Goal: Task Accomplishment & Management: Complete application form

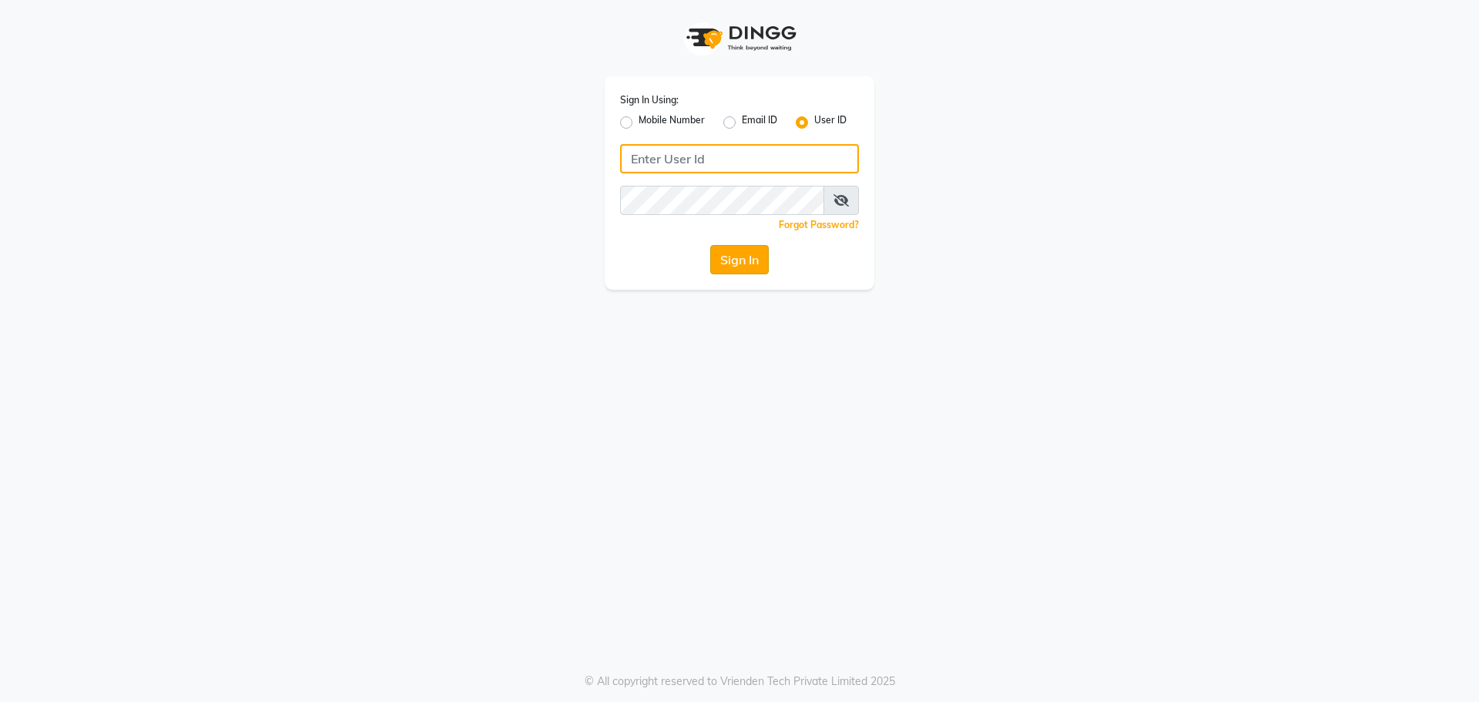
type input "spartans"
click at [746, 245] on button "Sign In" at bounding box center [739, 259] width 59 height 29
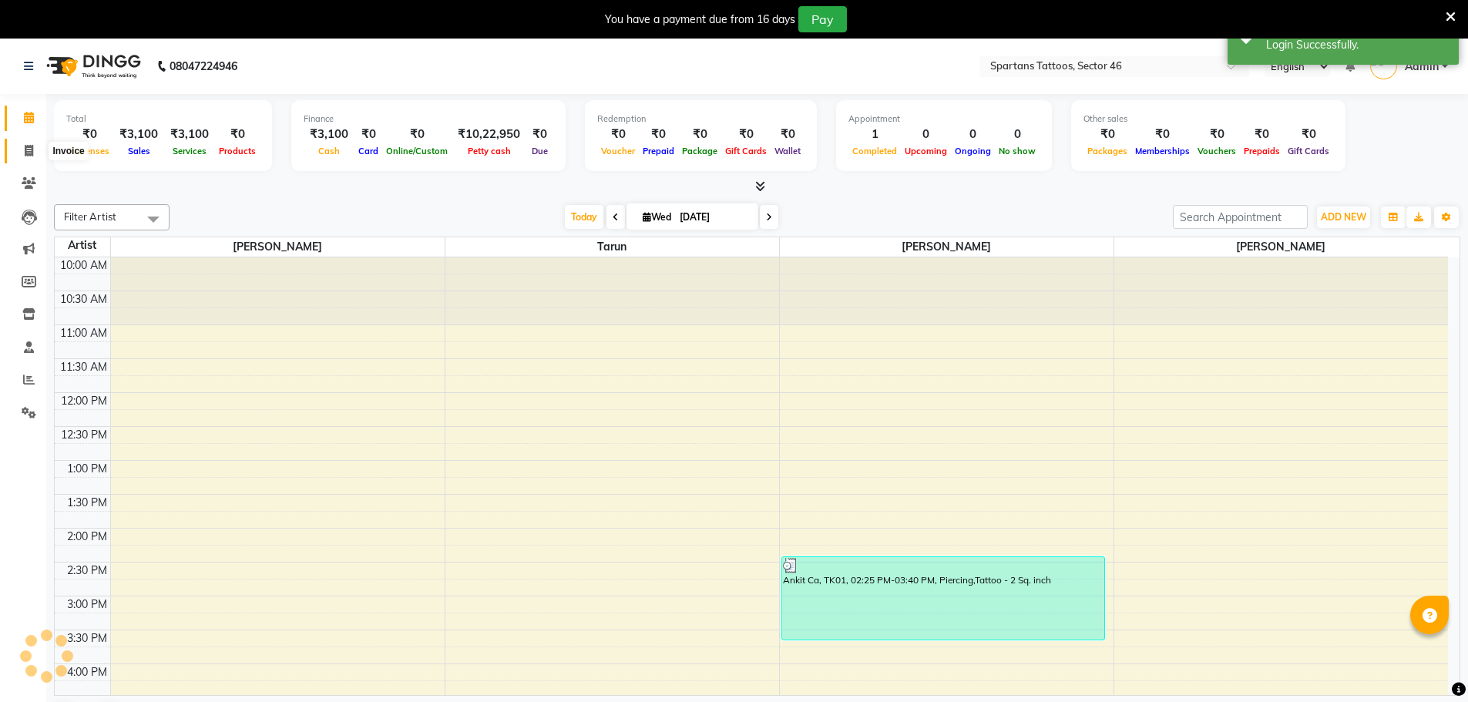
click at [32, 146] on icon at bounding box center [29, 151] width 8 height 12
select select "service"
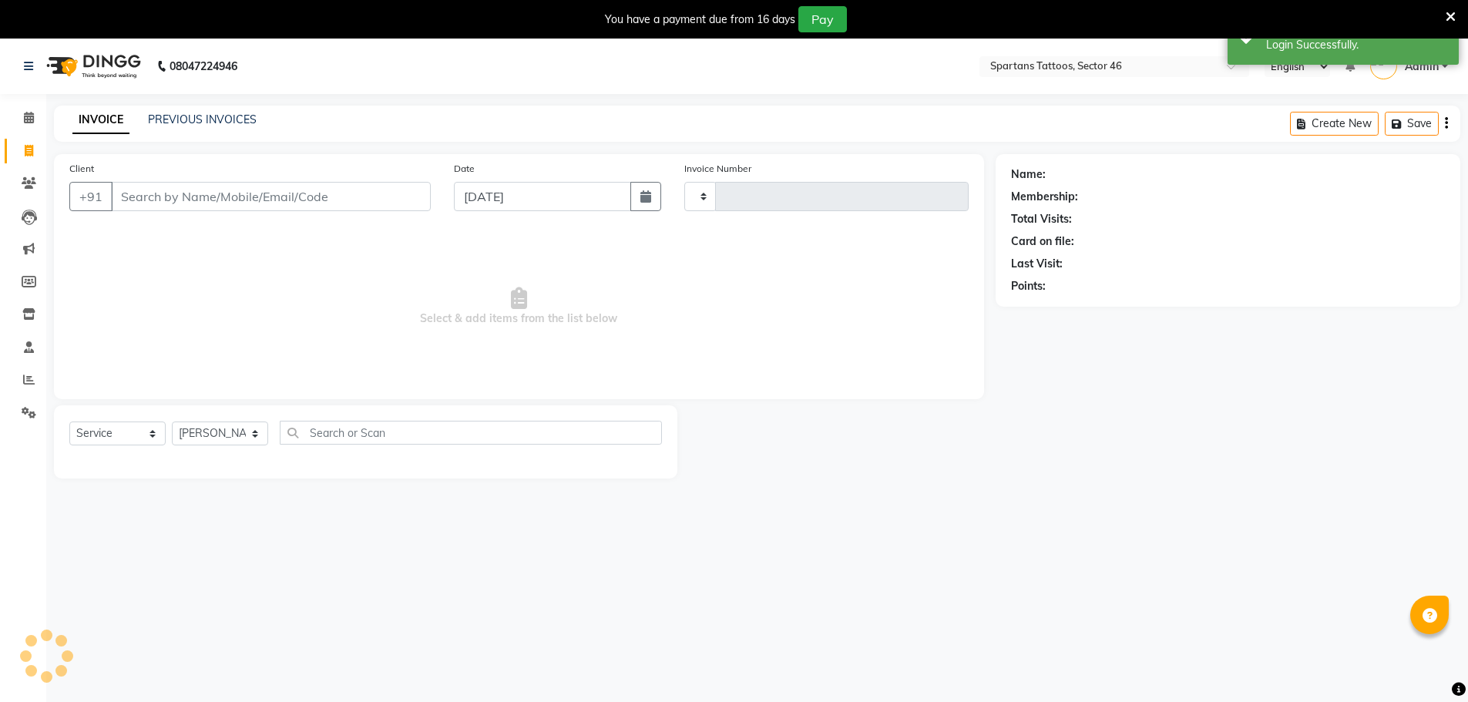
type input "0691"
select select "6556"
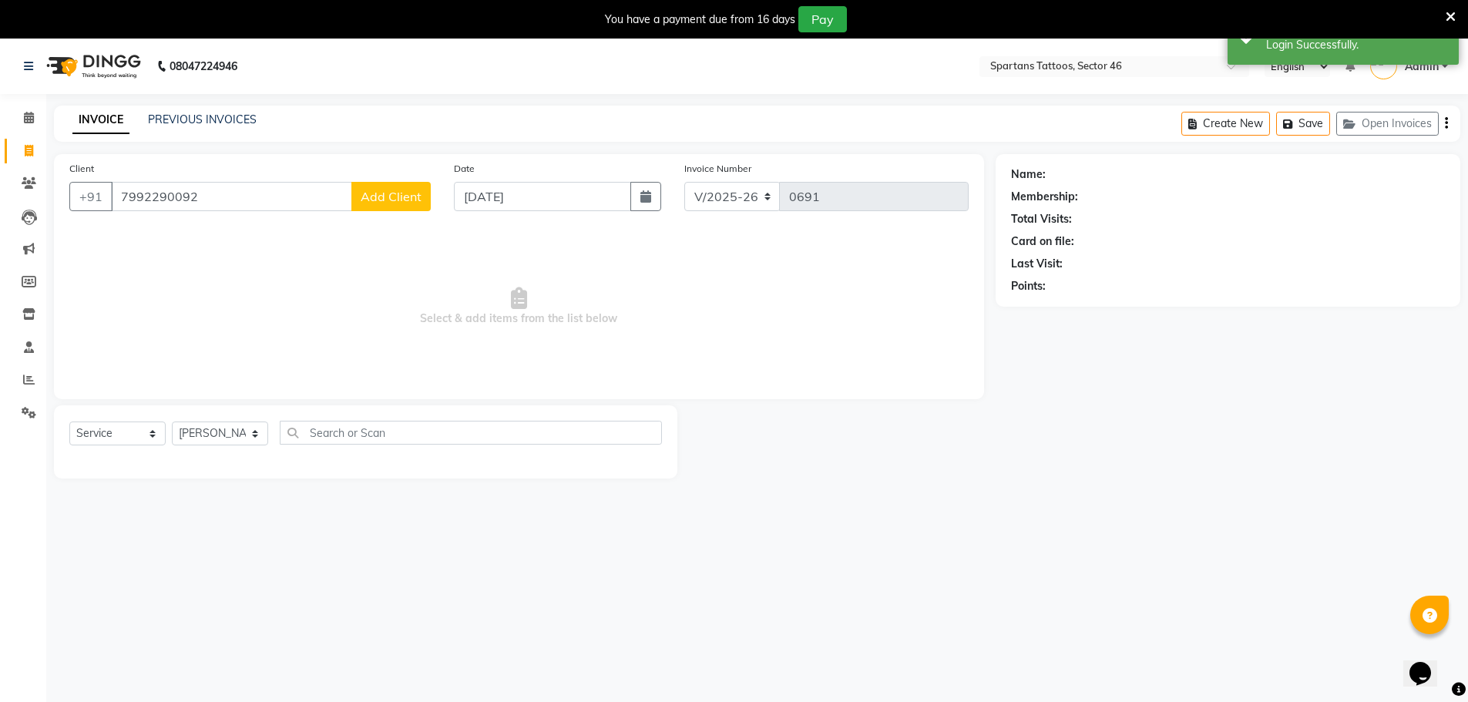
type input "7992290092"
click at [381, 195] on span "Add Client" at bounding box center [391, 196] width 61 height 15
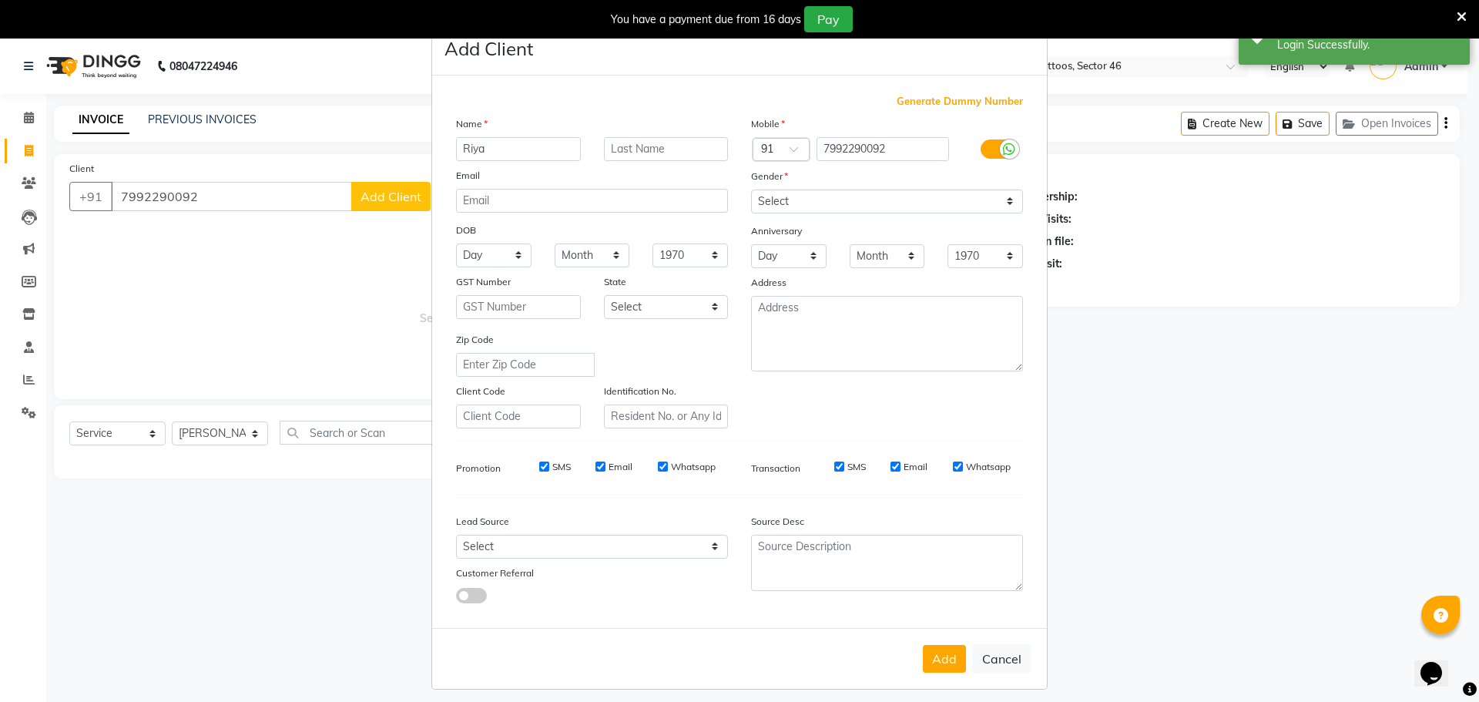
type input "Riya"
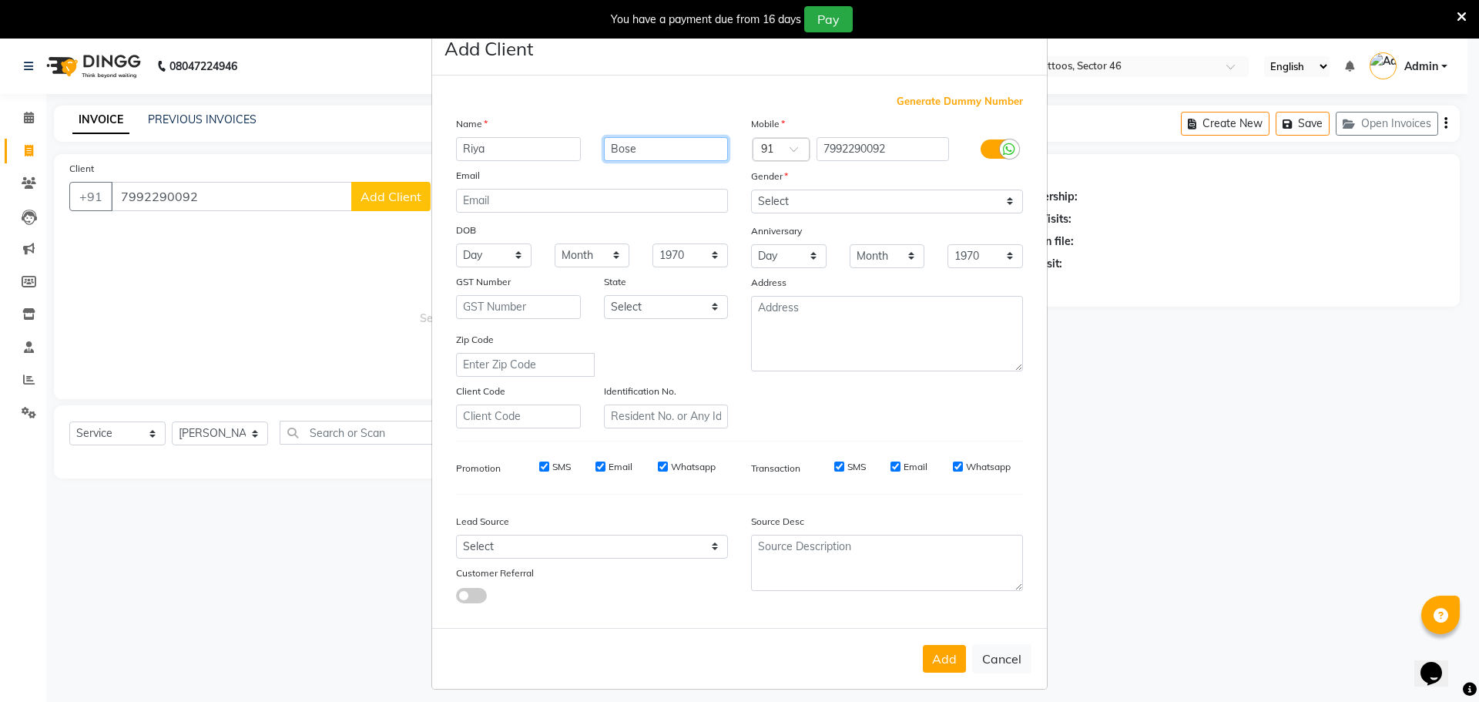
type input "Bose"
click at [999, 194] on select "Select [DEMOGRAPHIC_DATA] [DEMOGRAPHIC_DATA] Other Prefer Not To Say" at bounding box center [887, 202] width 272 height 24
drag, startPoint x: 999, startPoint y: 194, endPoint x: 985, endPoint y: 229, distance: 37.6
click at [999, 194] on select "Select [DEMOGRAPHIC_DATA] [DEMOGRAPHIC_DATA] Other Prefer Not To Say" at bounding box center [887, 202] width 272 height 24
drag, startPoint x: 950, startPoint y: 200, endPoint x: 950, endPoint y: 213, distance: 12.3
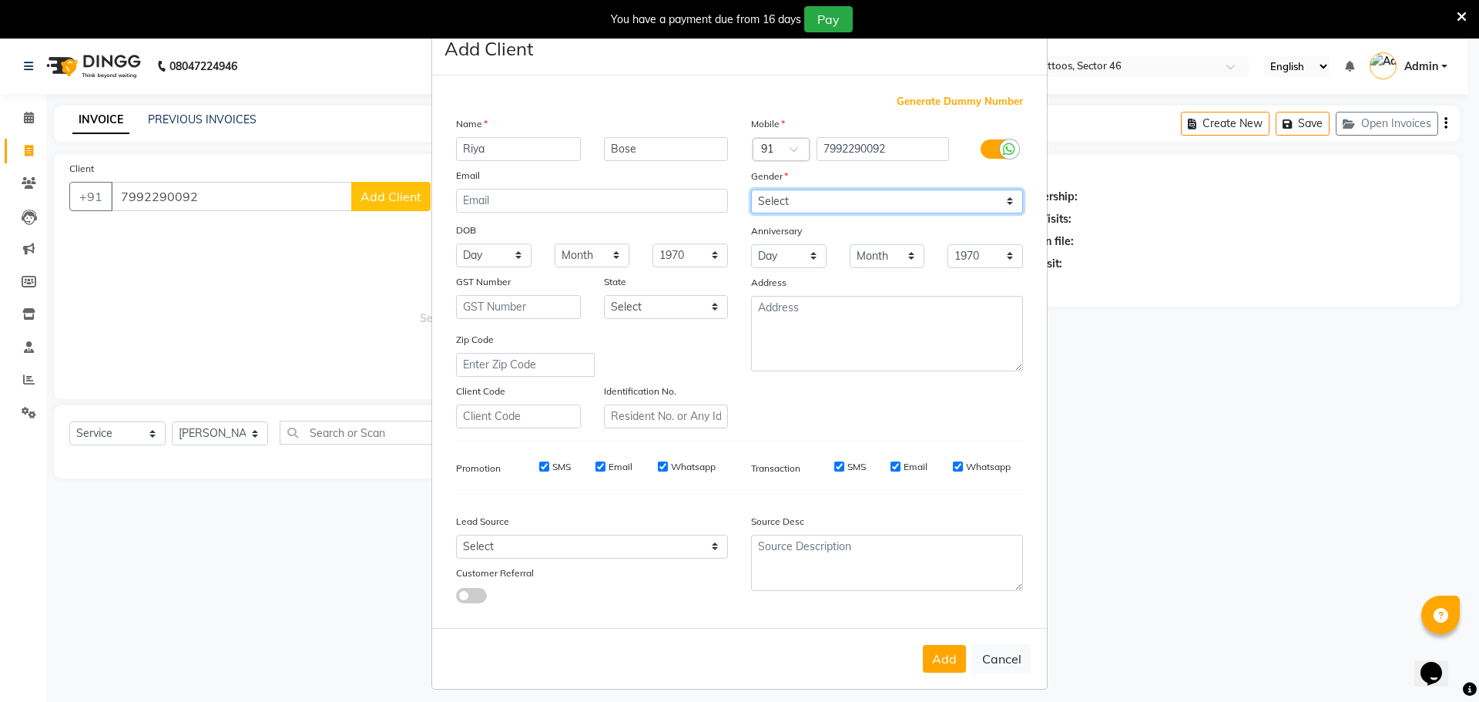
click at [950, 200] on select "Select [DEMOGRAPHIC_DATA] [DEMOGRAPHIC_DATA] Other Prefer Not To Say" at bounding box center [887, 202] width 272 height 24
select select "[DEMOGRAPHIC_DATA]"
click at [751, 190] on select "Select [DEMOGRAPHIC_DATA] [DEMOGRAPHIC_DATA] Other Prefer Not To Say" at bounding box center [887, 202] width 272 height 24
click at [676, 559] on div "Lead Source Select Walk-in Referral Internet Friend Word of Mouth Advertisement…" at bounding box center [592, 555] width 295 height 96
drag, startPoint x: 670, startPoint y: 558, endPoint x: 663, endPoint y: 552, distance: 9.3
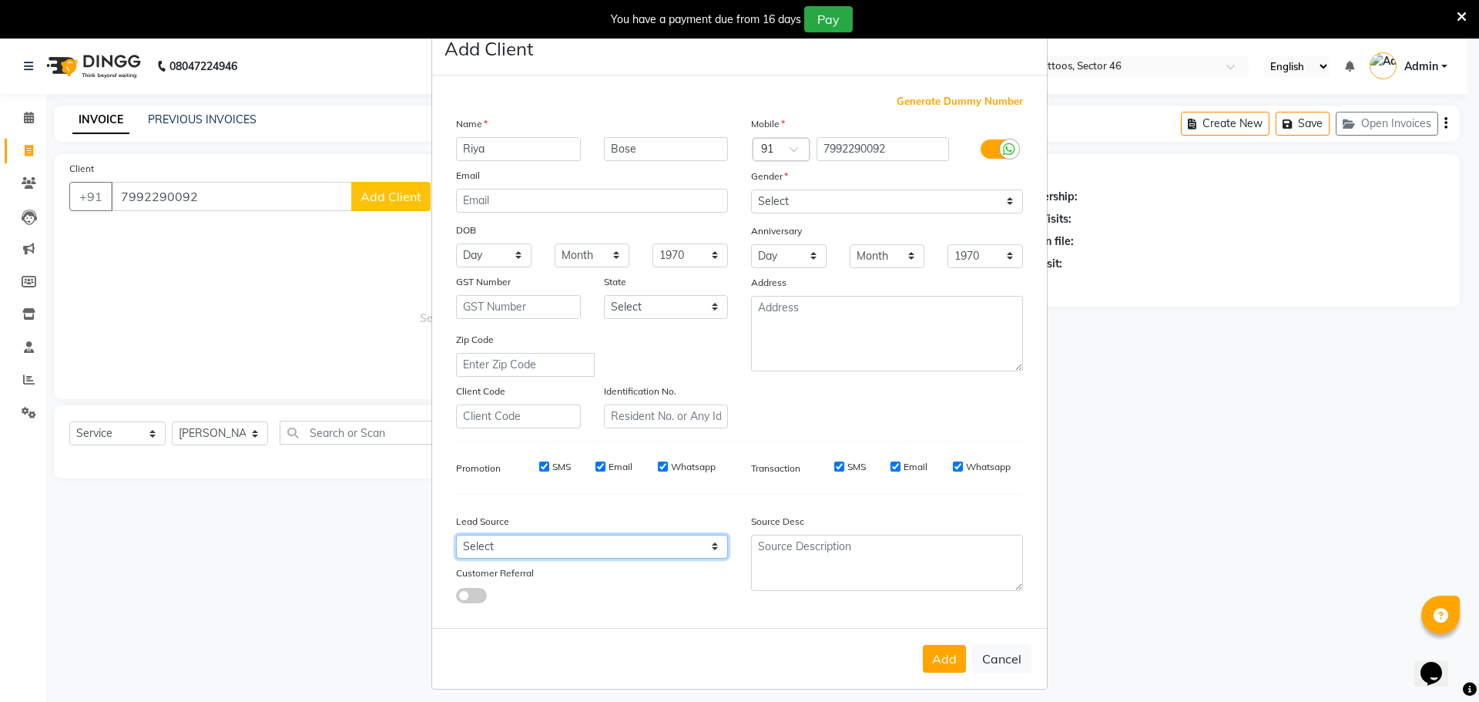
click at [670, 558] on select "Select Walk-in Referral Internet Friend Word of Mouth Advertisement Facebook Ju…" at bounding box center [592, 547] width 272 height 24
select select "46582"
click at [456, 535] on select "Select Walk-in Referral Internet Friend Word of Mouth Advertisement Facebook Ju…" at bounding box center [592, 547] width 272 height 24
click at [947, 656] on button "Add" at bounding box center [944, 659] width 43 height 28
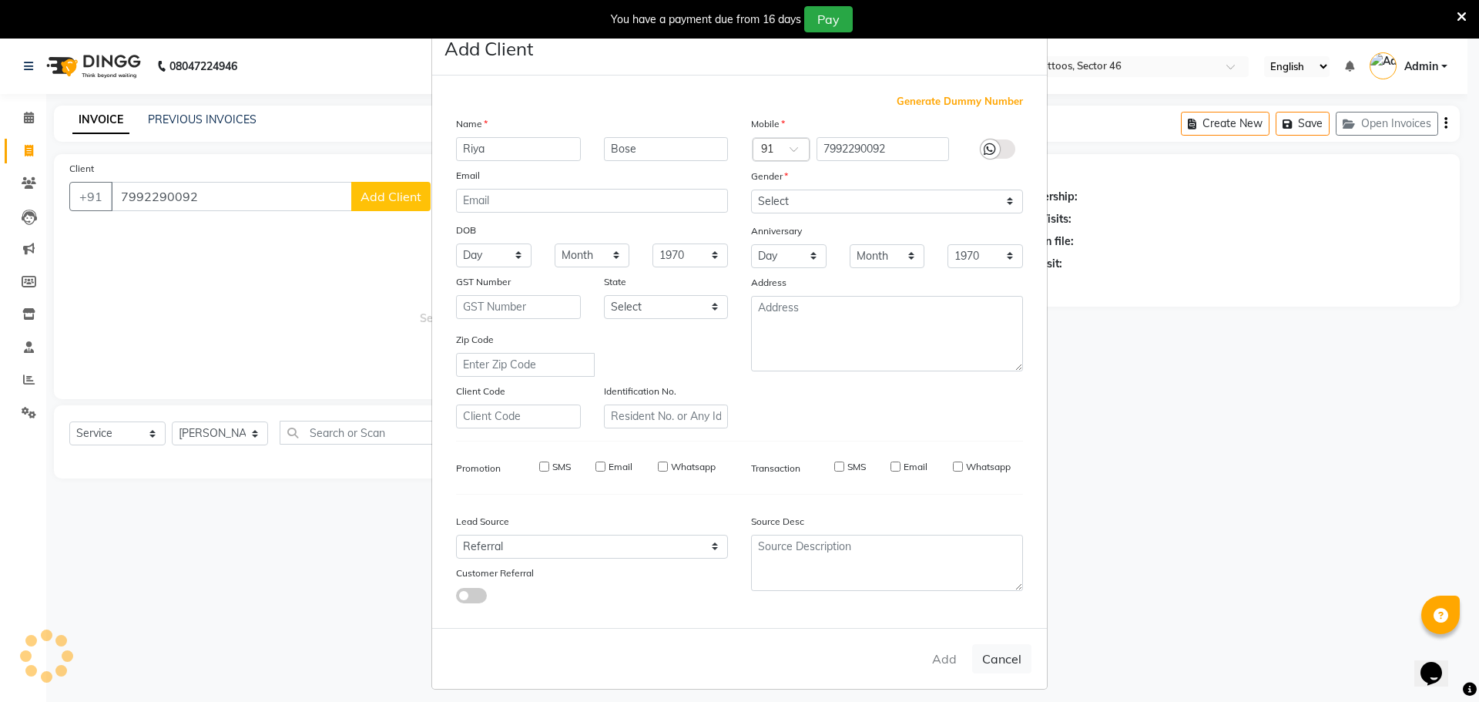
select select
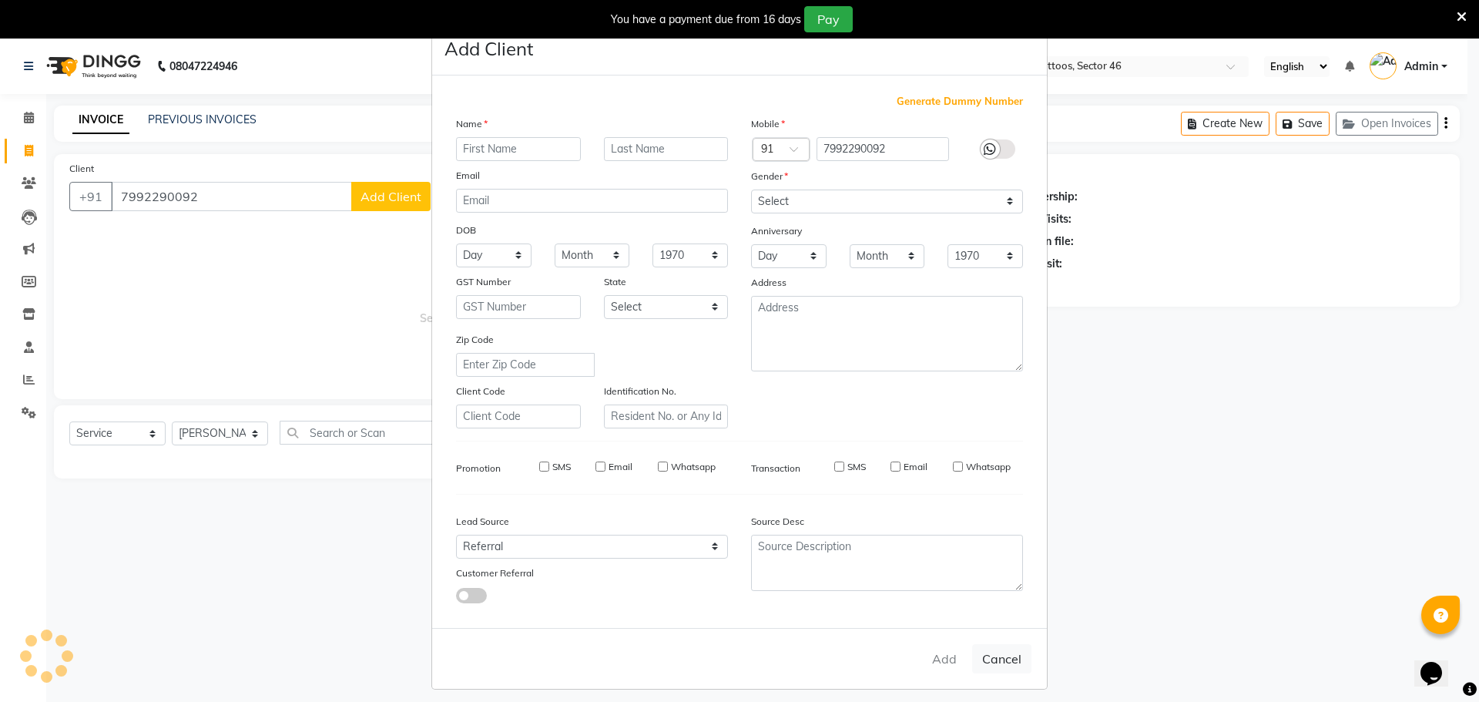
select select
checkbox input "false"
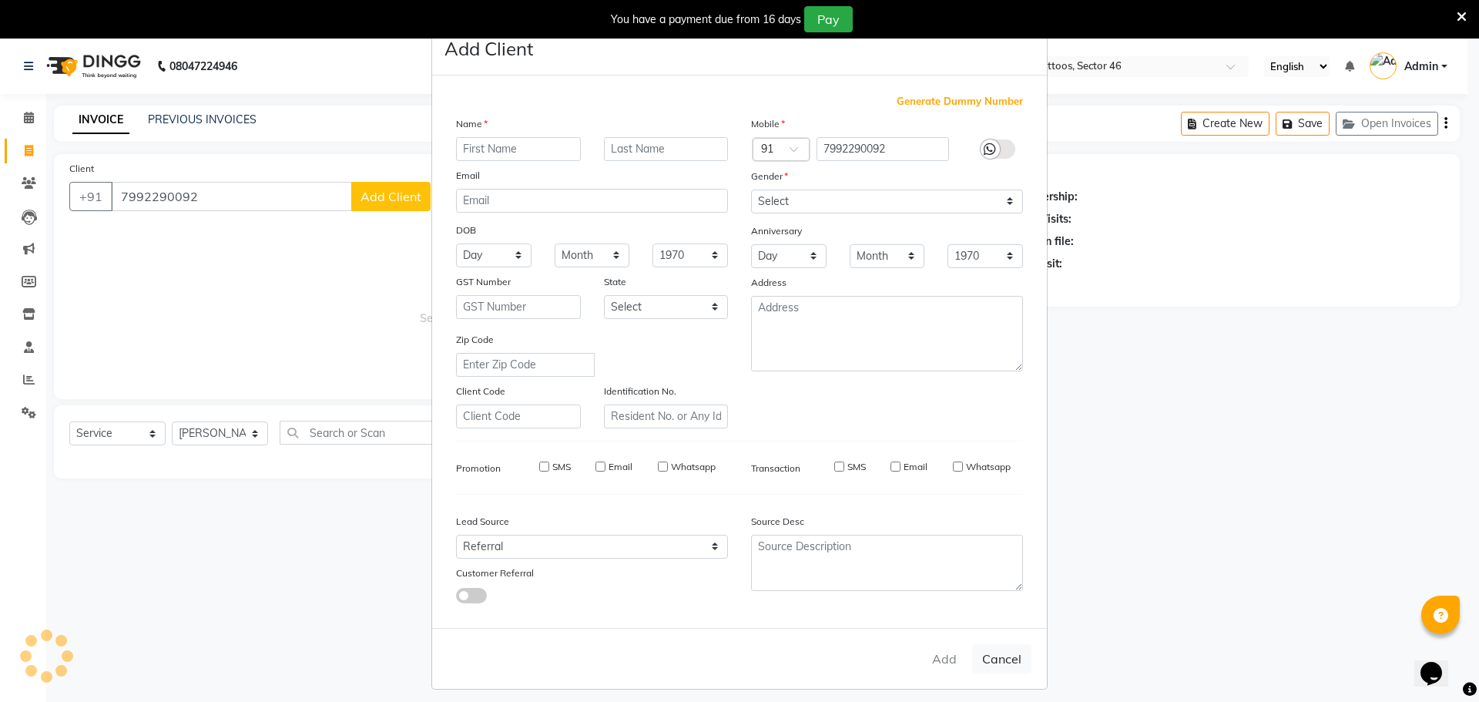
checkbox input "false"
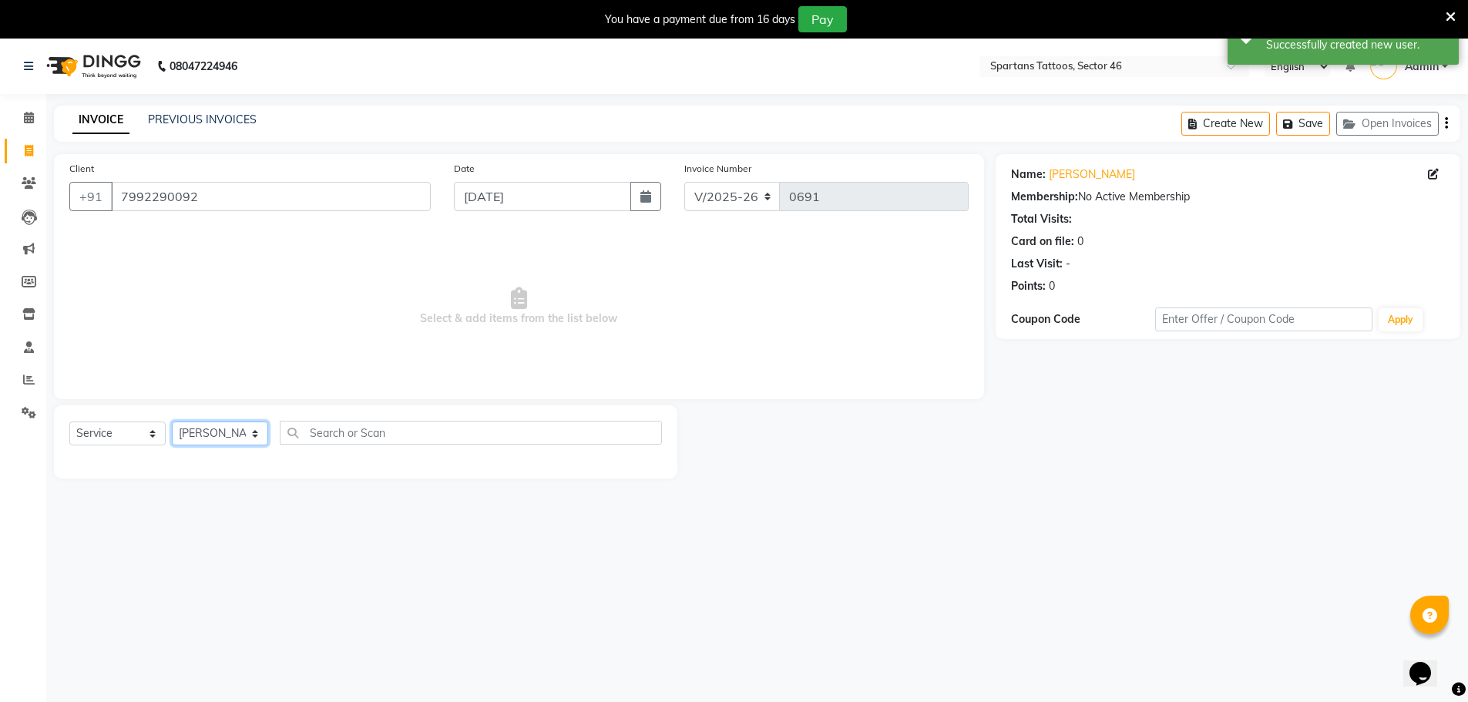
click at [220, 436] on select "[PERSON_NAME] [PERSON_NAME] [PERSON_NAME]" at bounding box center [220, 433] width 96 height 24
select select "58256"
click at [172, 421] on select "[PERSON_NAME] [PERSON_NAME] [PERSON_NAME]" at bounding box center [220, 433] width 96 height 24
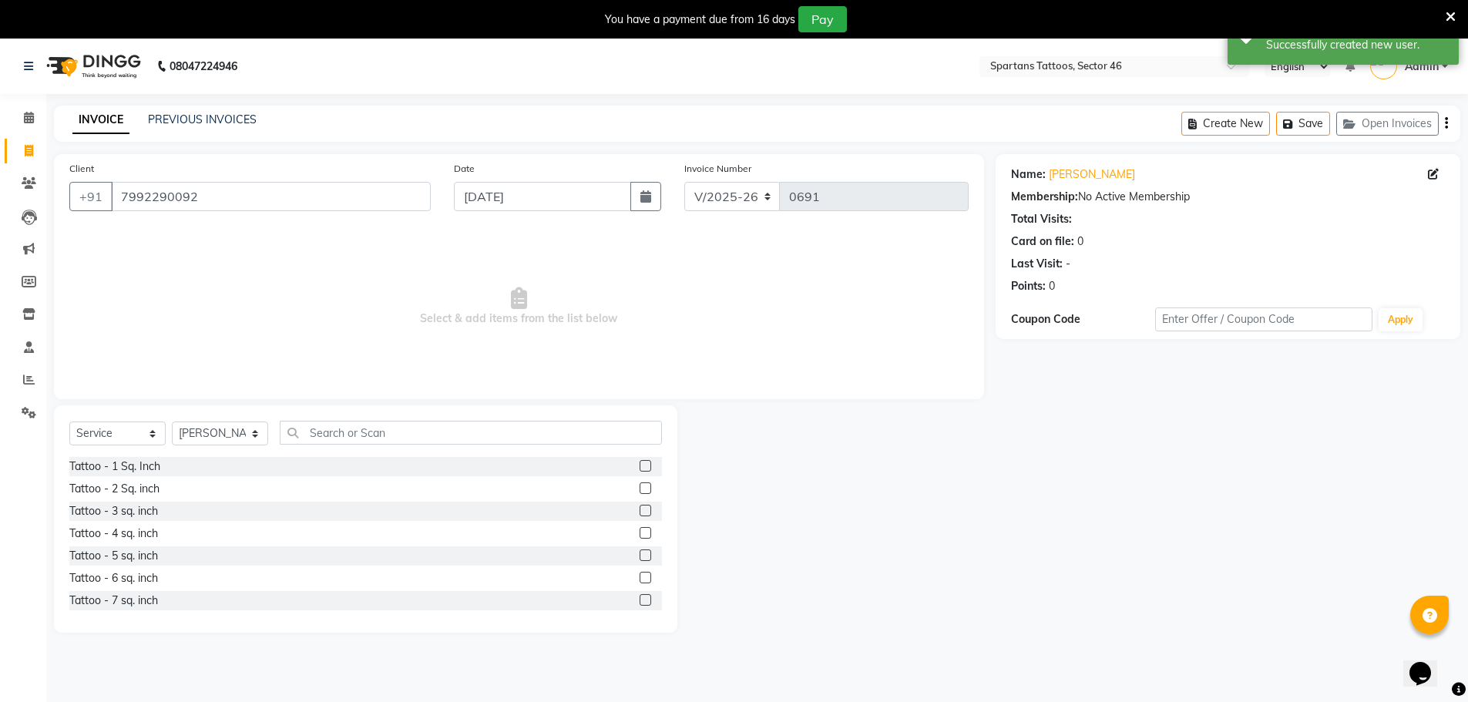
click at [639, 554] on label at bounding box center [645, 555] width 12 height 12
click at [639, 554] on input "checkbox" at bounding box center [644, 556] width 10 height 10
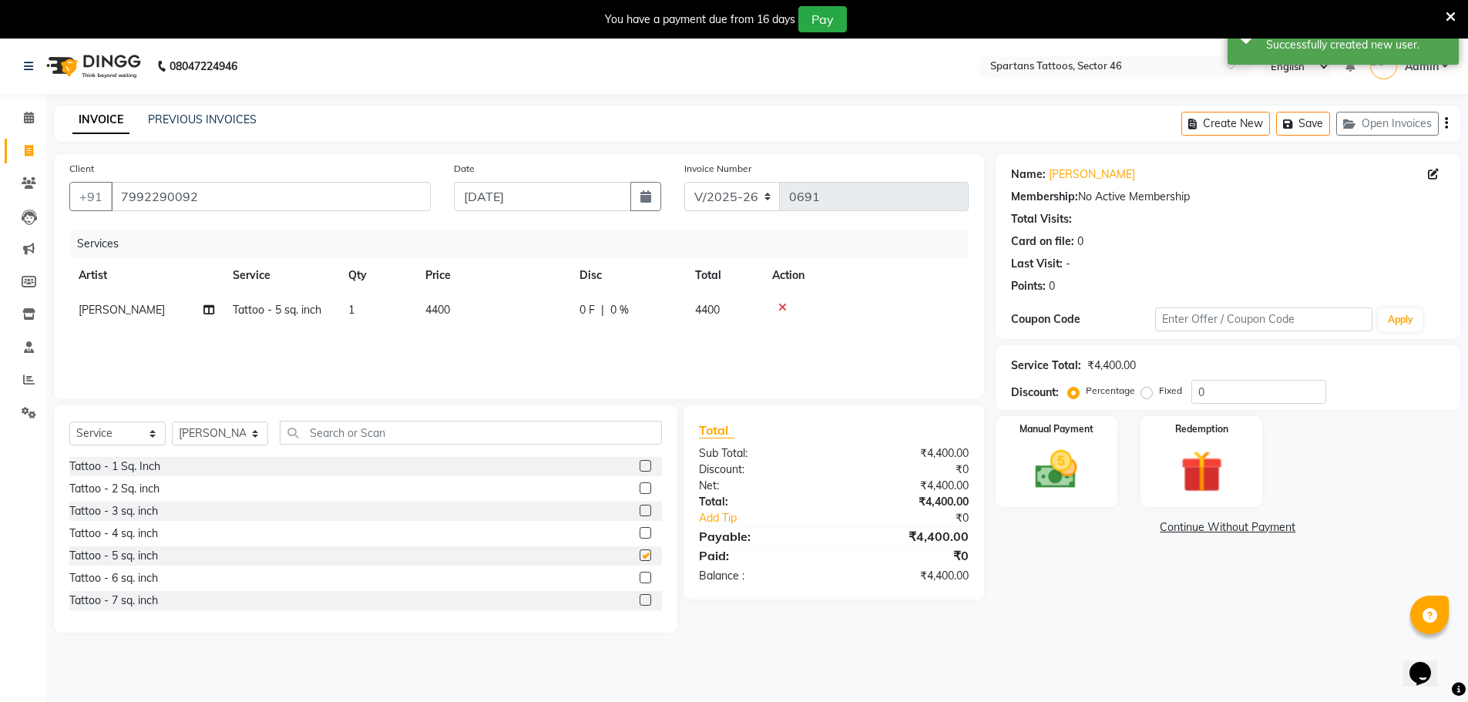
checkbox input "false"
click at [639, 533] on label at bounding box center [645, 533] width 12 height 12
click at [639, 533] on input "checkbox" at bounding box center [644, 533] width 10 height 10
checkbox input "false"
click at [783, 306] on icon at bounding box center [782, 307] width 8 height 11
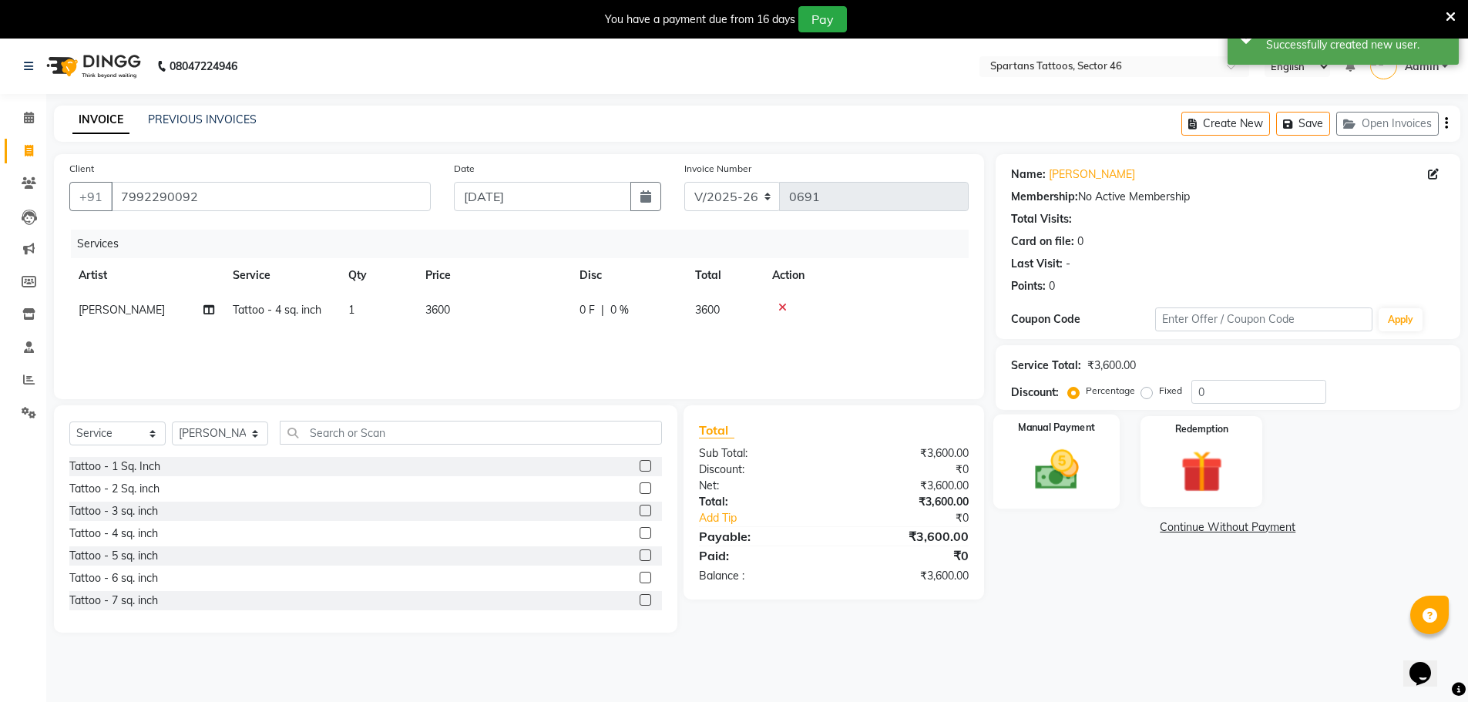
click at [1046, 477] on img at bounding box center [1056, 470] width 71 height 50
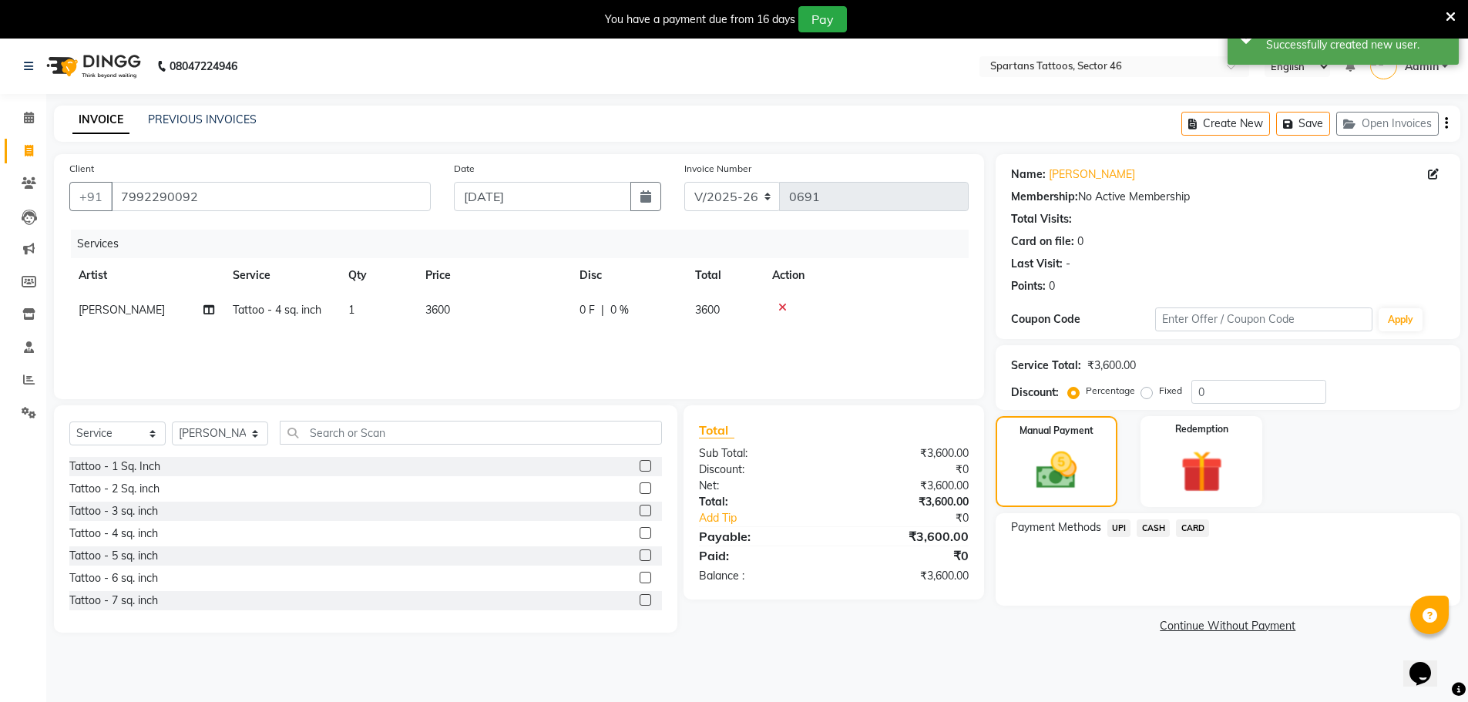
click at [1114, 526] on span "UPI" at bounding box center [1119, 528] width 24 height 18
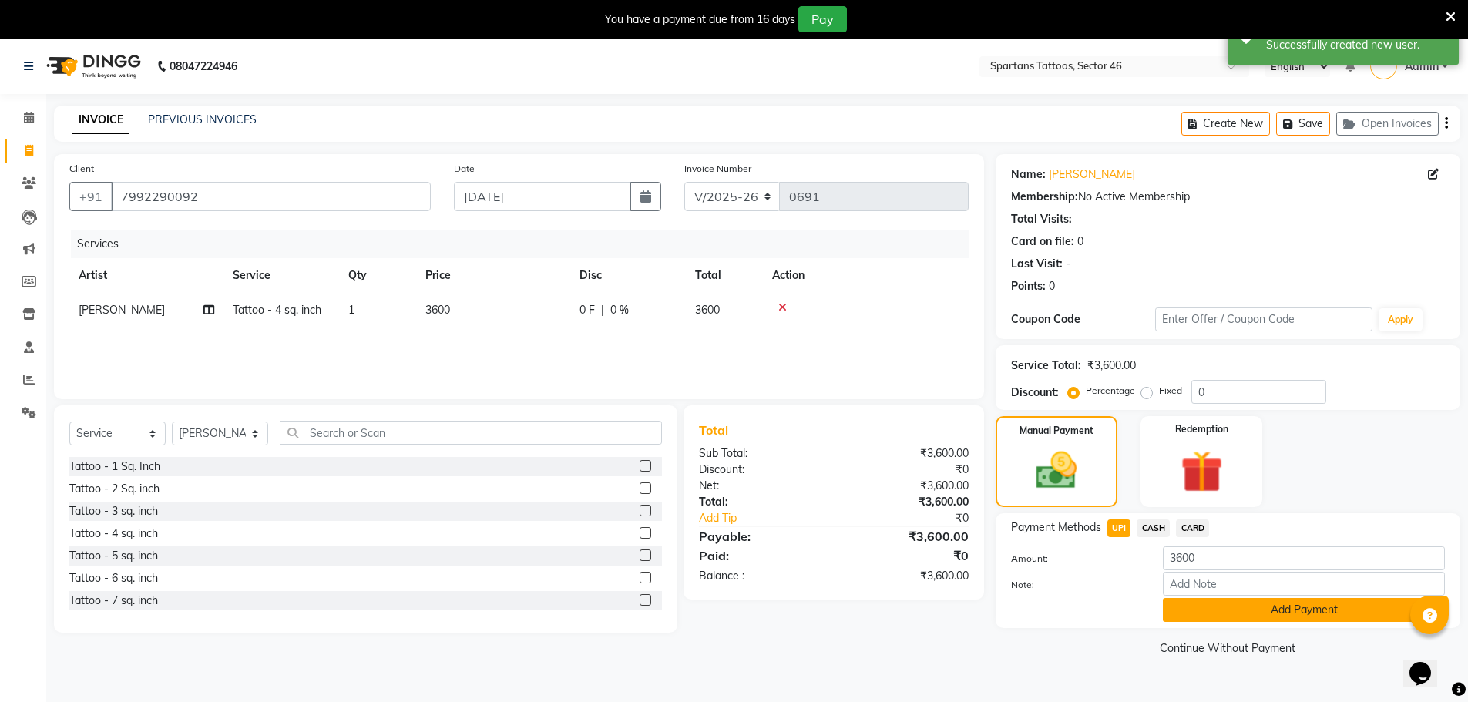
click at [1240, 608] on button "Add Payment" at bounding box center [1304, 610] width 282 height 24
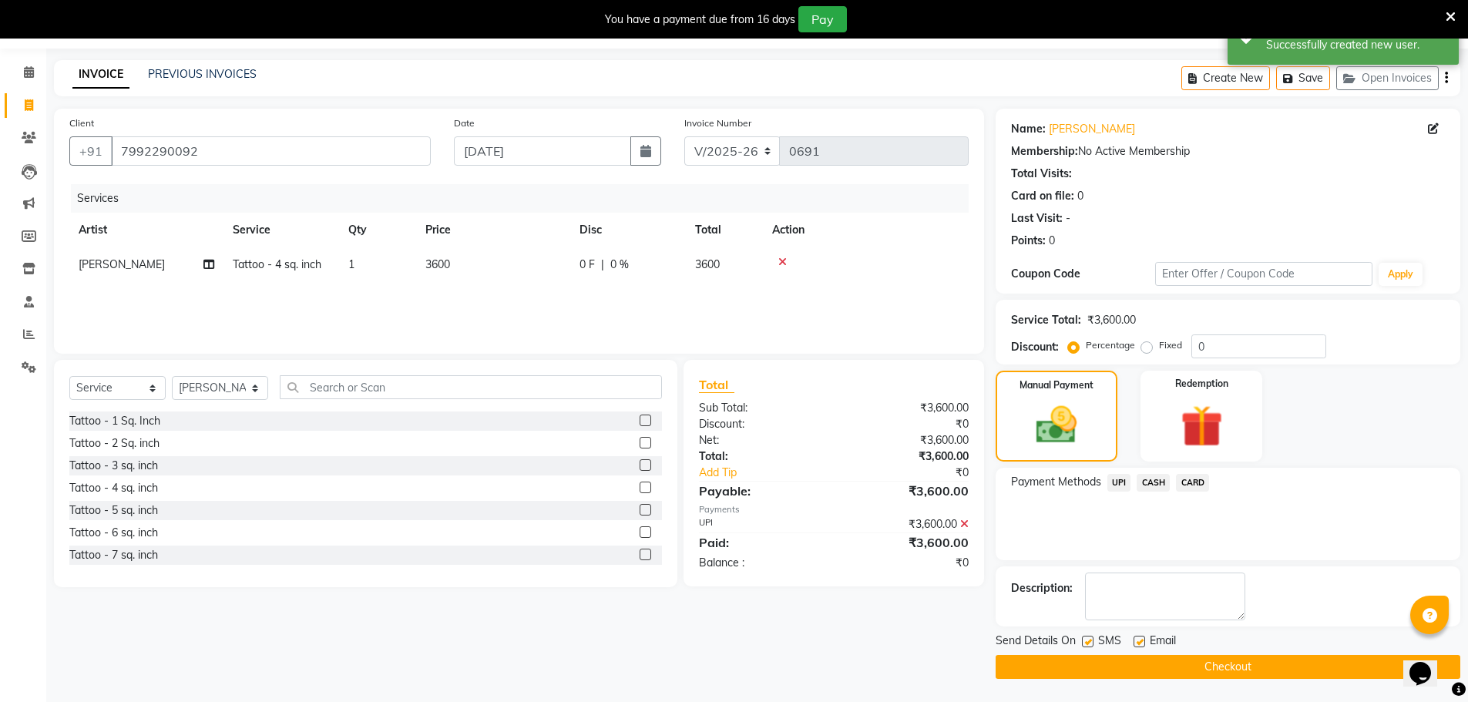
click at [1287, 671] on button "Checkout" at bounding box center [1227, 667] width 465 height 24
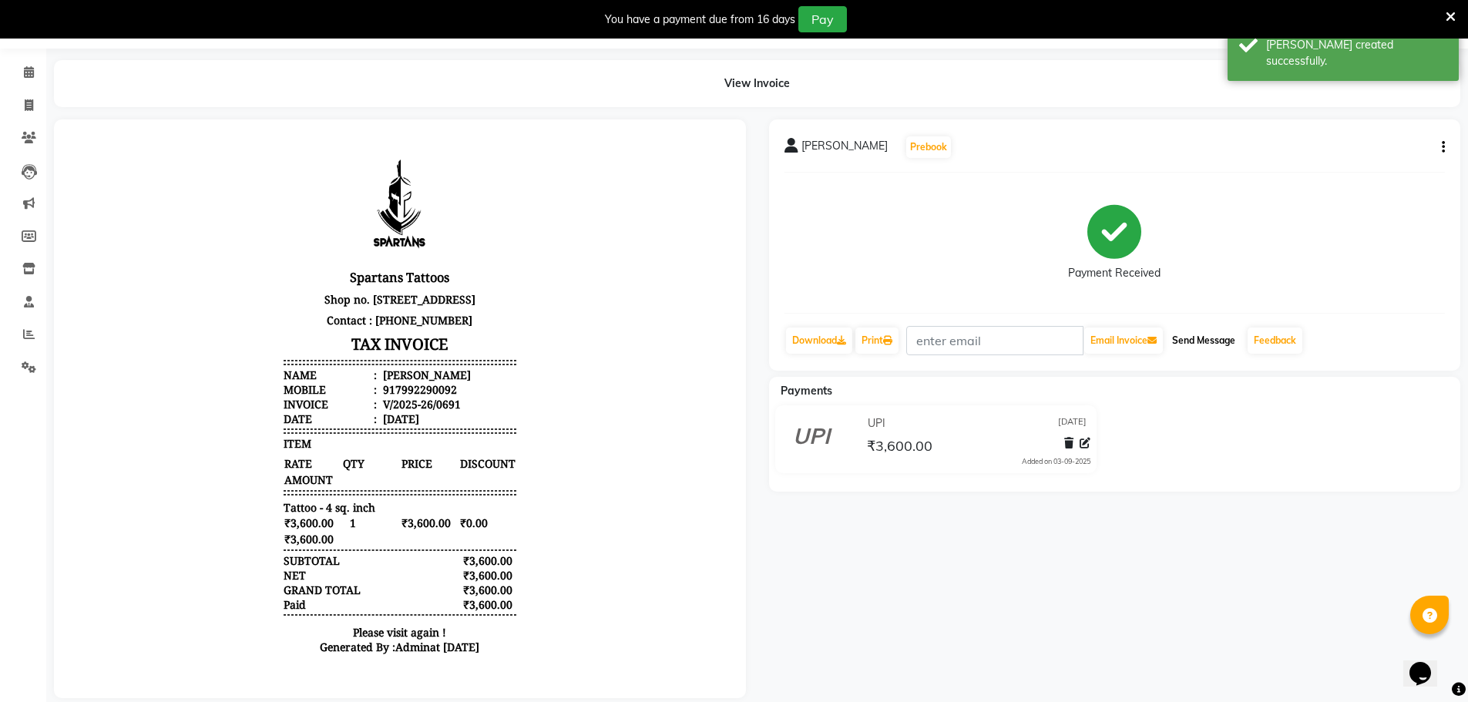
click at [1218, 343] on button "Send Message" at bounding box center [1203, 340] width 75 height 26
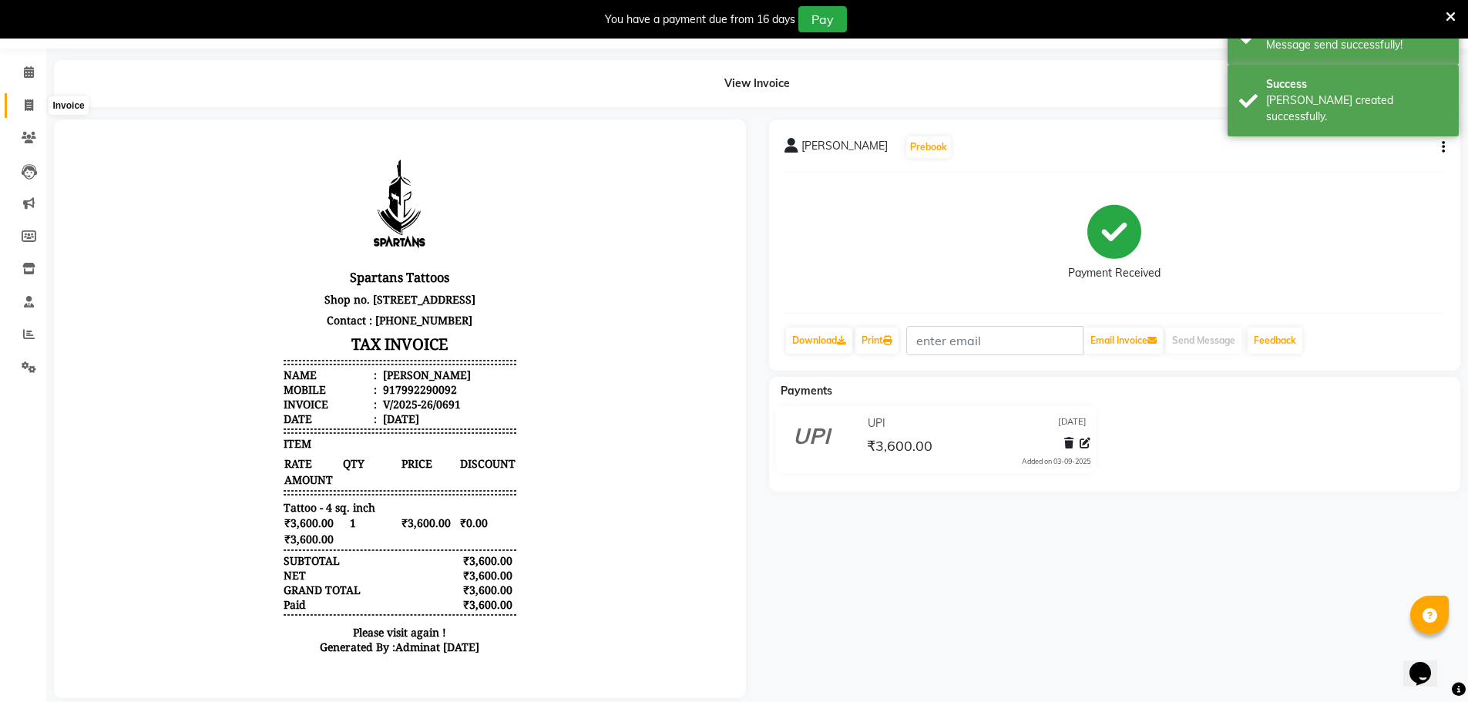
click at [34, 111] on span at bounding box center [28, 106] width 27 height 18
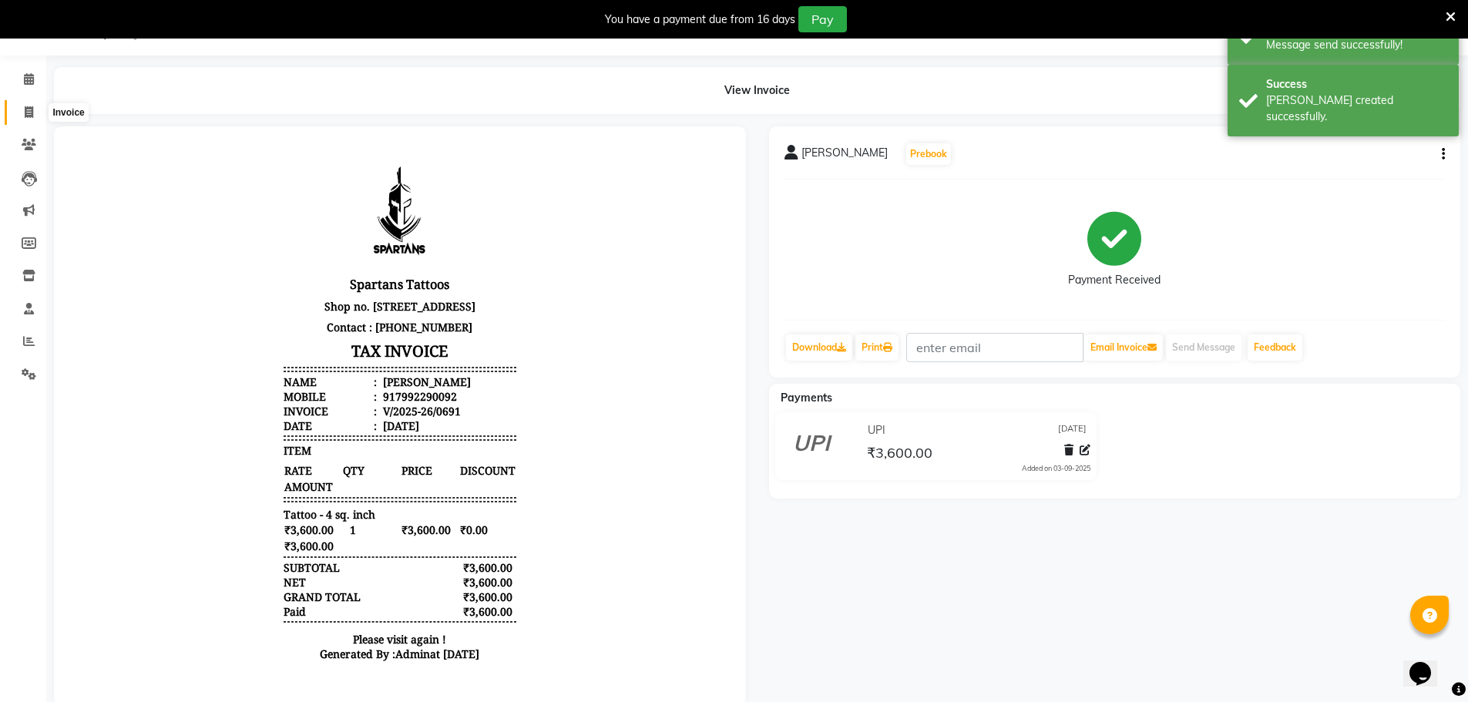
select select "6556"
select select "service"
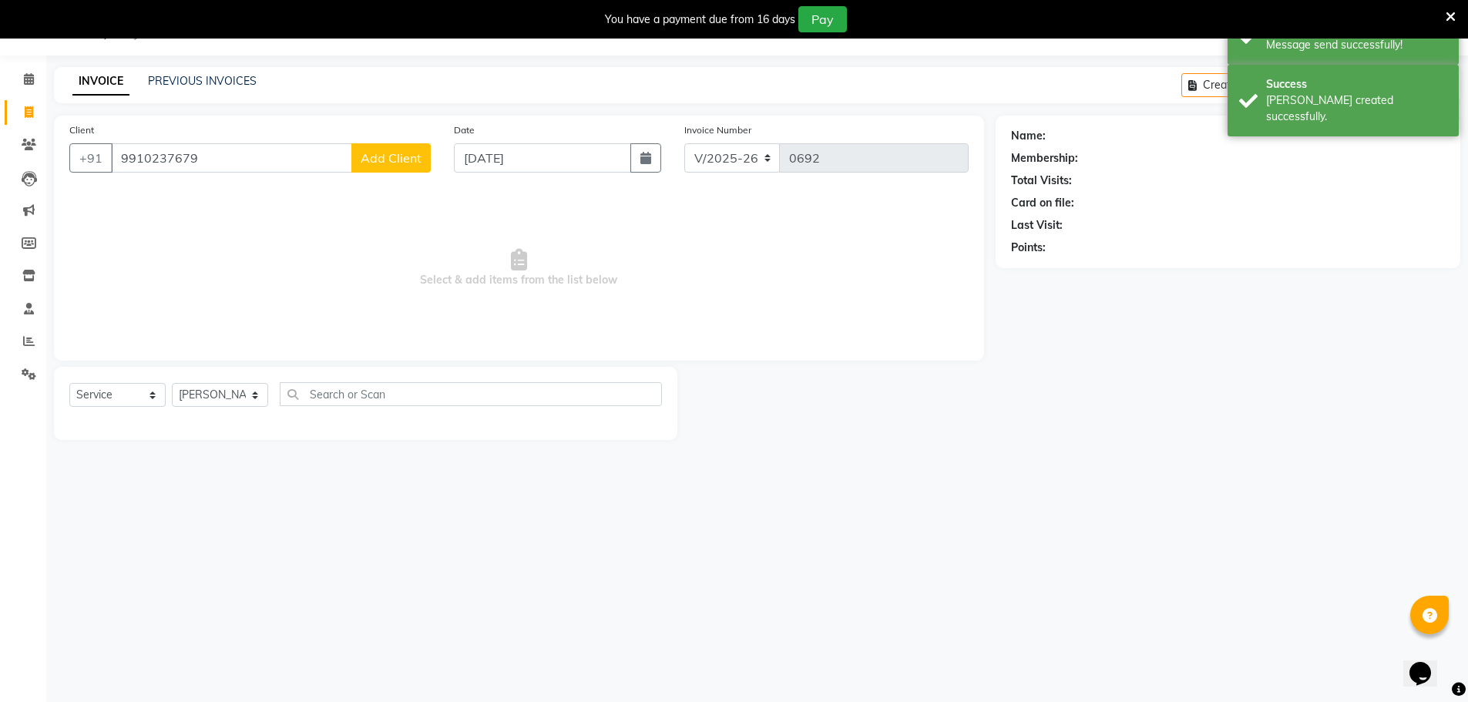
type input "9910237679"
click at [430, 159] on button "Add Client" at bounding box center [390, 157] width 79 height 29
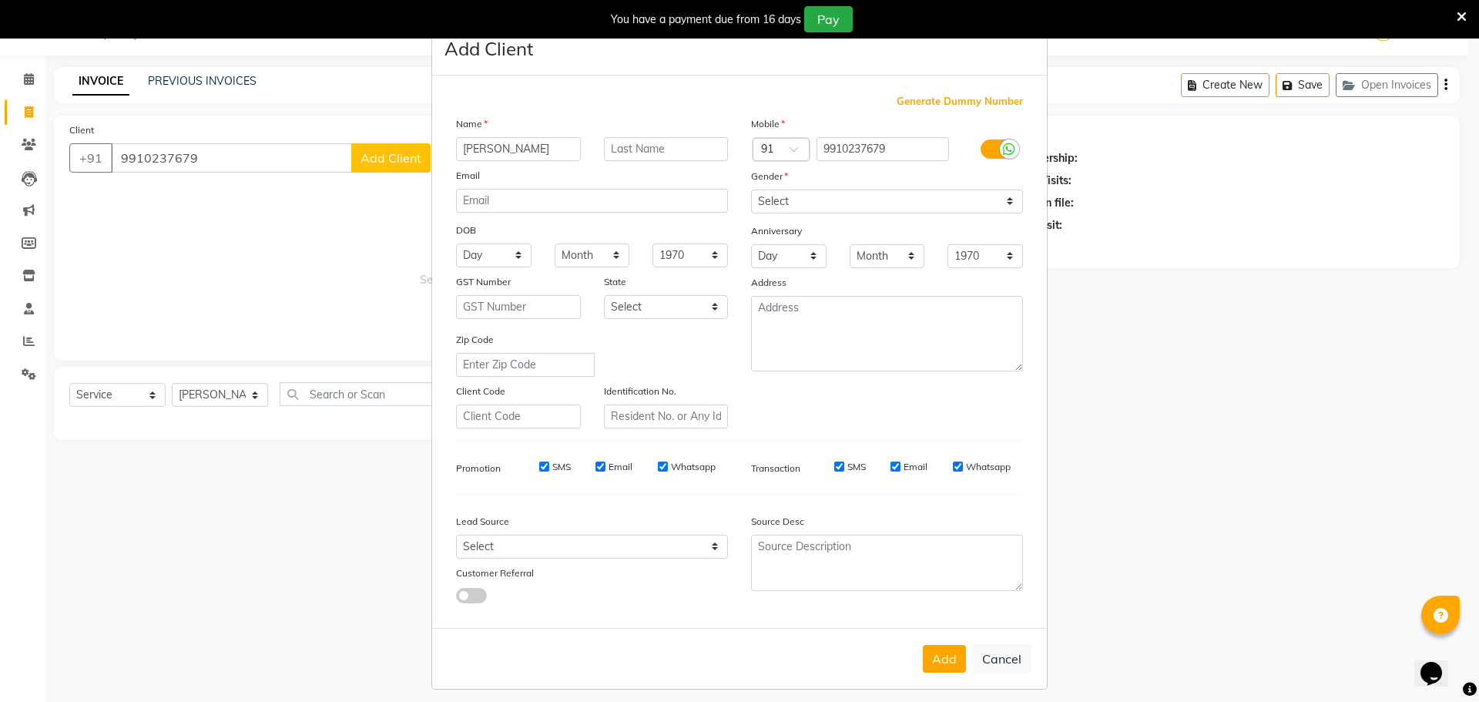
type input "[PERSON_NAME]"
click at [710, 147] on input "text" at bounding box center [666, 149] width 125 height 24
type input "[PERSON_NAME]"
click at [894, 201] on select "Select [DEMOGRAPHIC_DATA] [DEMOGRAPHIC_DATA] Other Prefer Not To Say" at bounding box center [887, 202] width 272 height 24
select select "[DEMOGRAPHIC_DATA]"
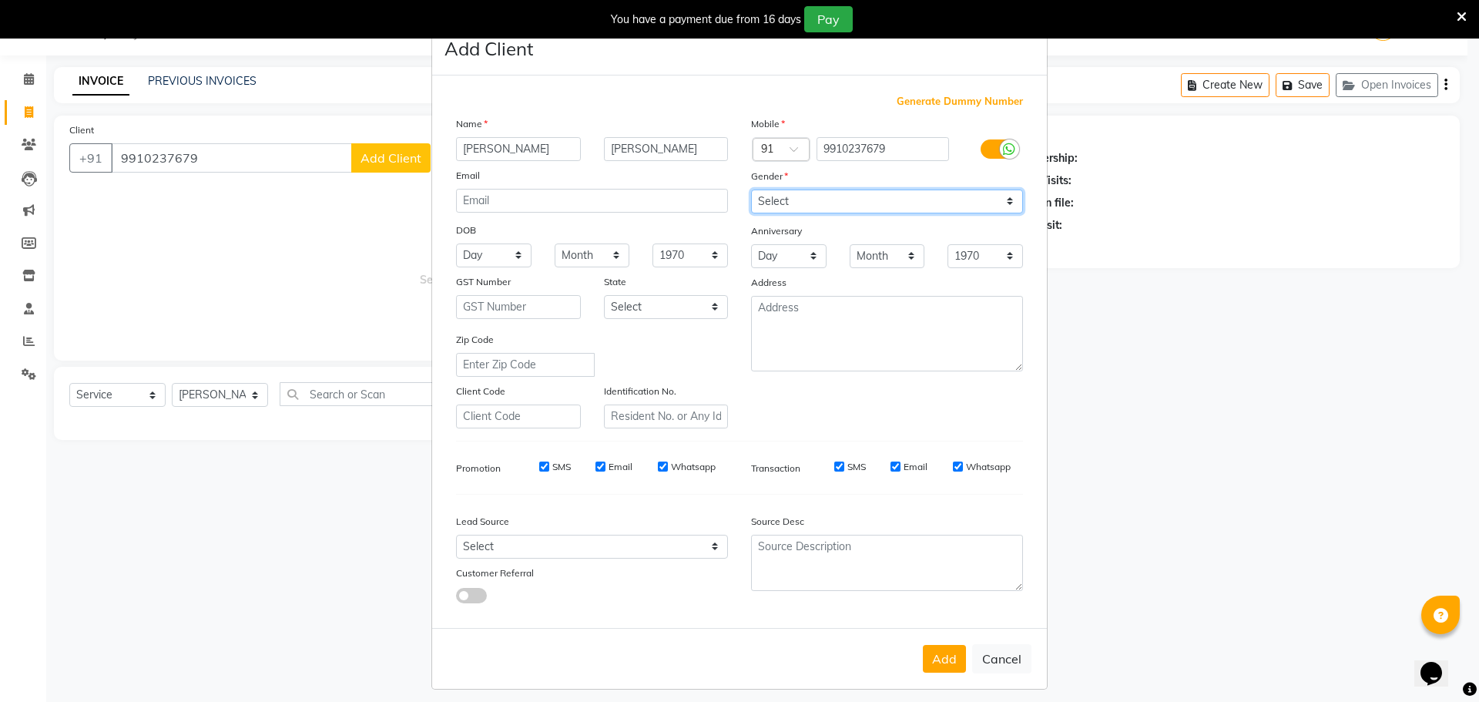
click at [751, 190] on select "Select [DEMOGRAPHIC_DATA] [DEMOGRAPHIC_DATA] Other Prefer Not To Say" at bounding box center [887, 202] width 272 height 24
click at [644, 531] on div "Lead Source" at bounding box center [592, 524] width 295 height 22
drag, startPoint x: 613, startPoint y: 543, endPoint x: 599, endPoint y: 547, distance: 15.1
click at [613, 543] on select "Select Walk-in Referral Internet Friend Word of Mouth Advertisement Facebook Ju…" at bounding box center [592, 547] width 272 height 24
select select "46582"
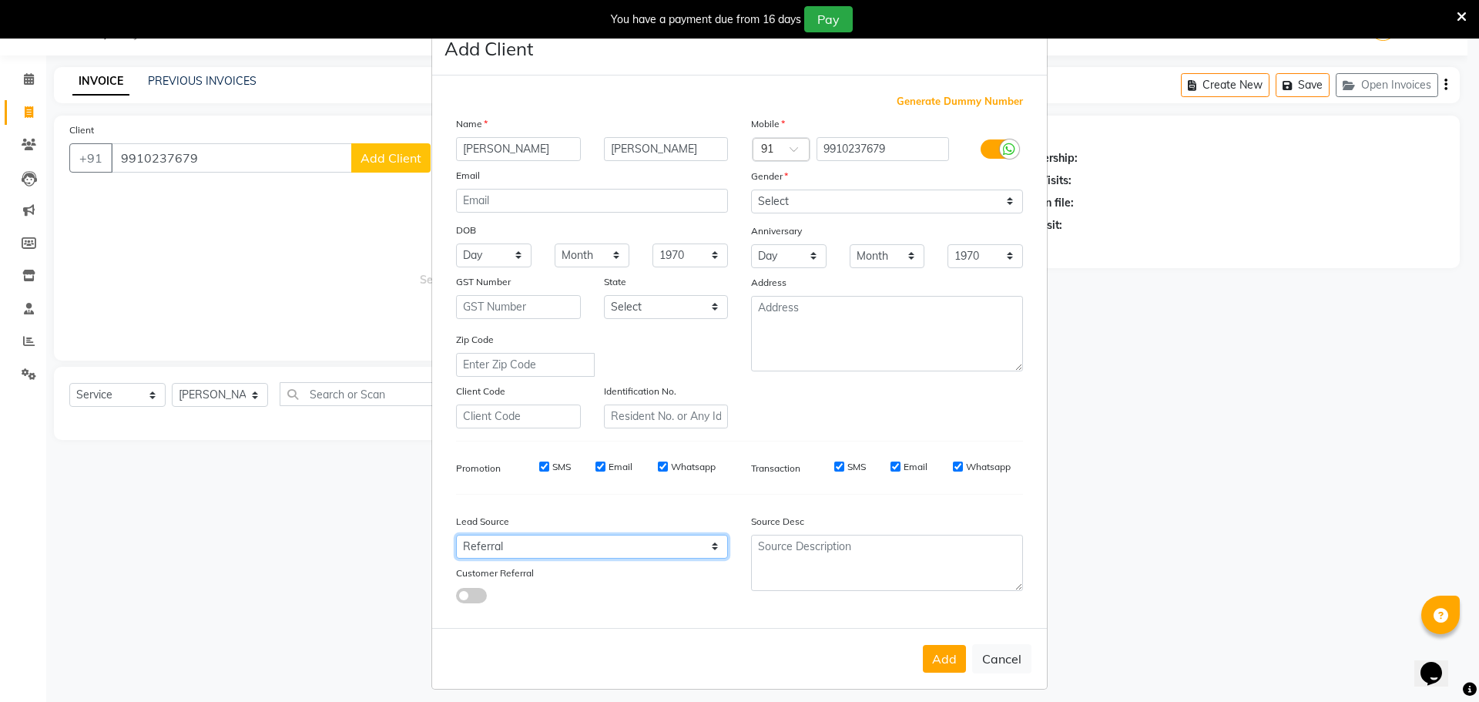
click at [456, 535] on select "Select Walk-in Referral Internet Friend Word of Mouth Advertisement Facebook Ju…" at bounding box center [592, 547] width 272 height 24
click at [938, 653] on button "Add" at bounding box center [944, 659] width 43 height 28
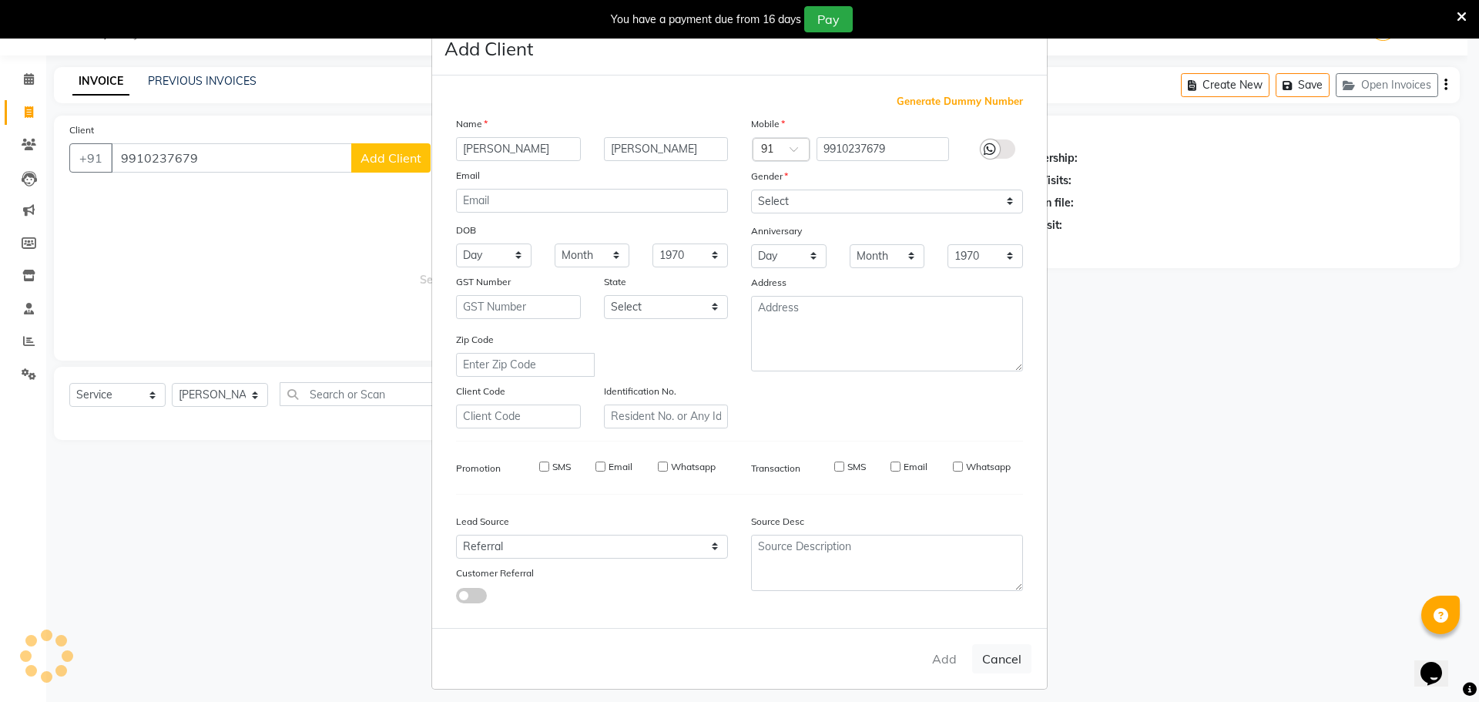
select select
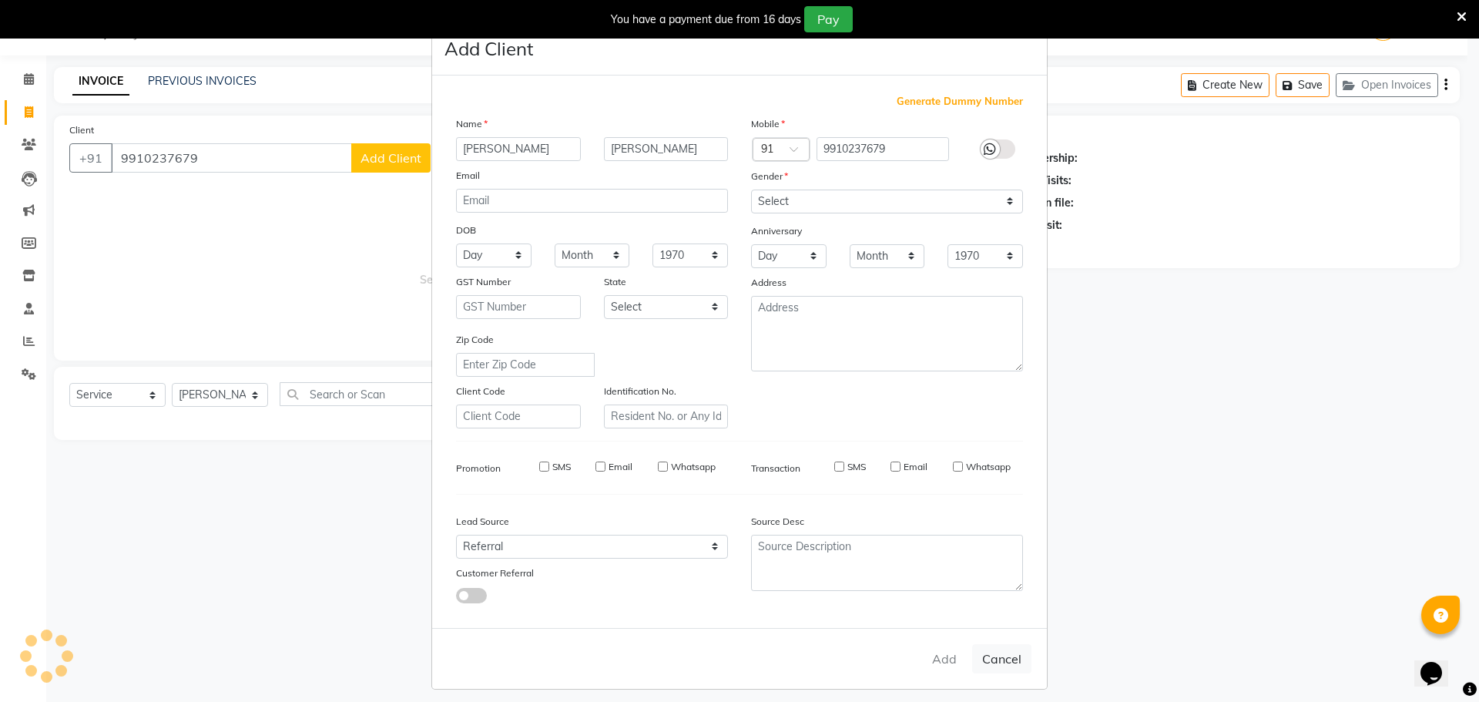
select select
checkbox input "false"
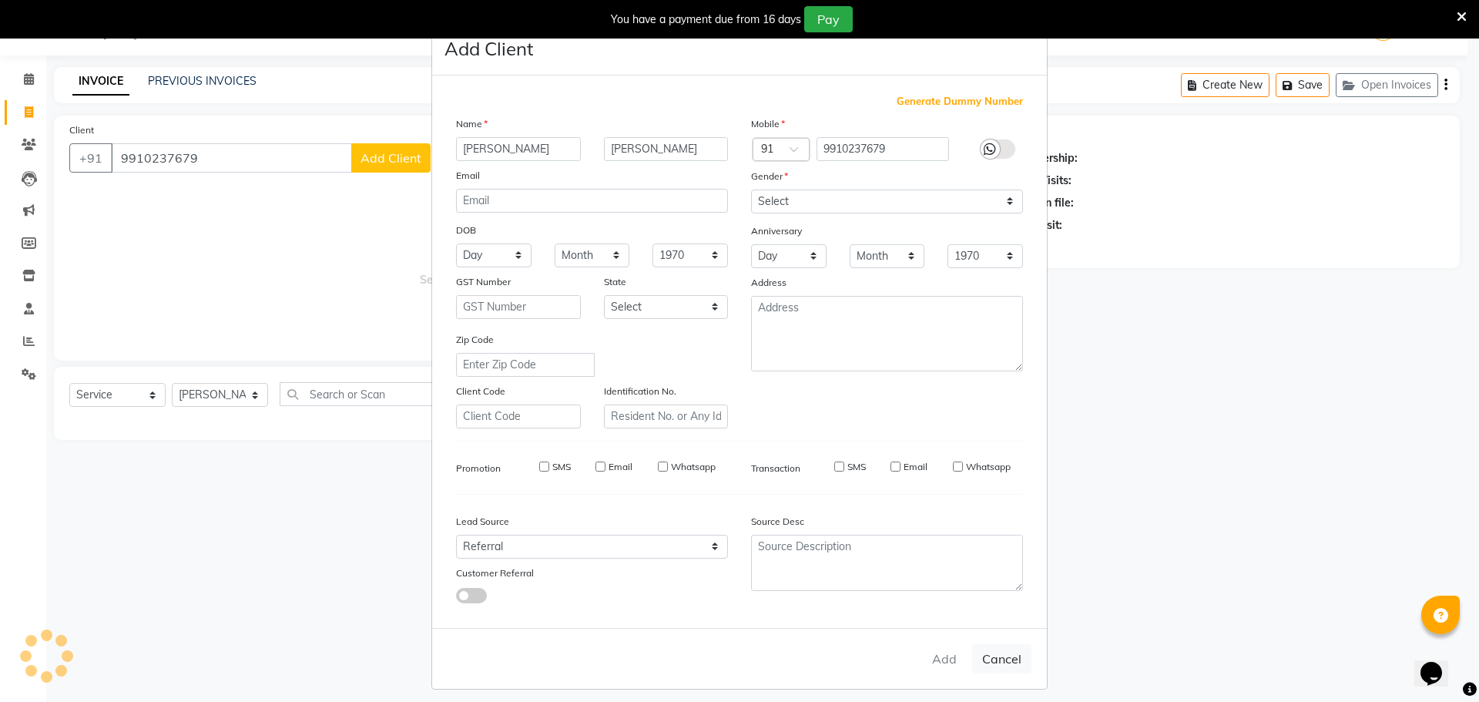
checkbox input "false"
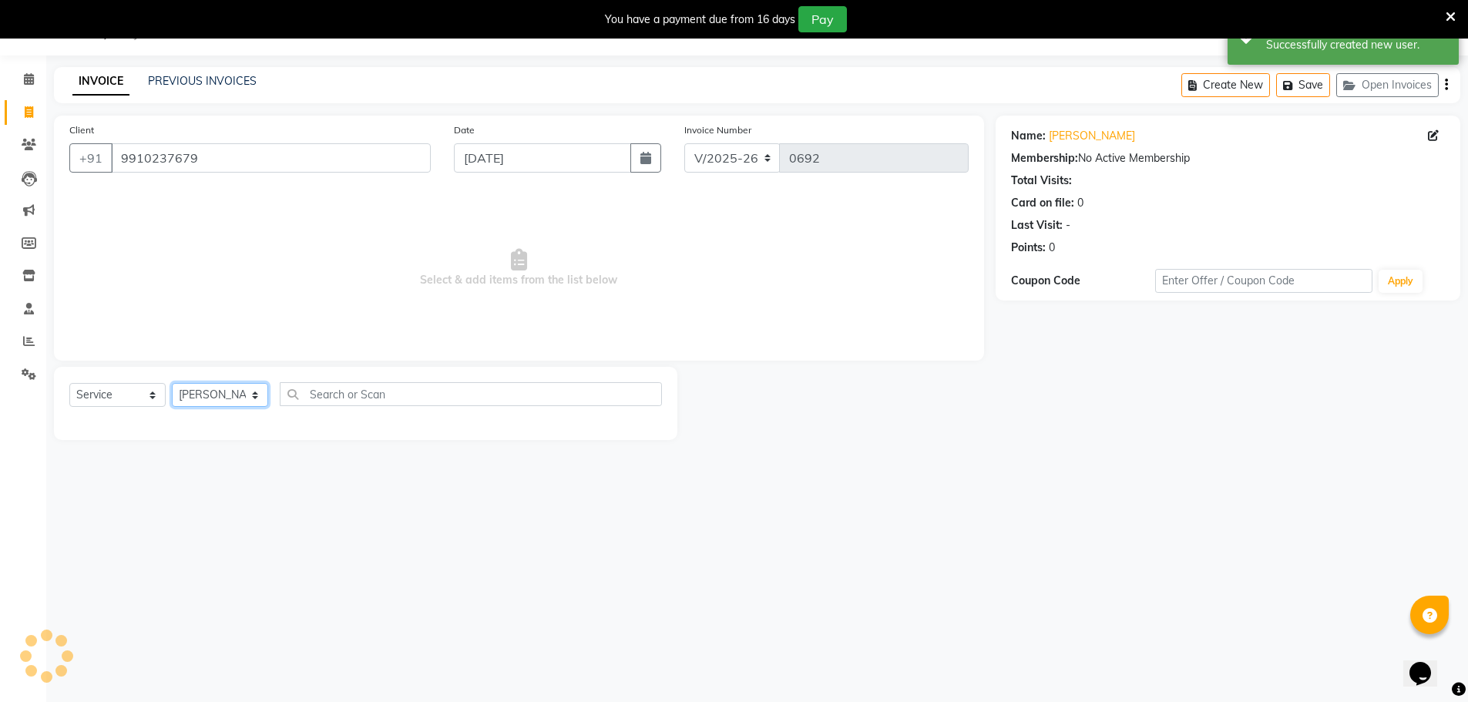
click at [230, 391] on select "[PERSON_NAME] [PERSON_NAME] [PERSON_NAME]" at bounding box center [220, 395] width 96 height 24
select select "58253"
click at [172, 383] on select "[PERSON_NAME] [PERSON_NAME] [PERSON_NAME]" at bounding box center [220, 395] width 96 height 24
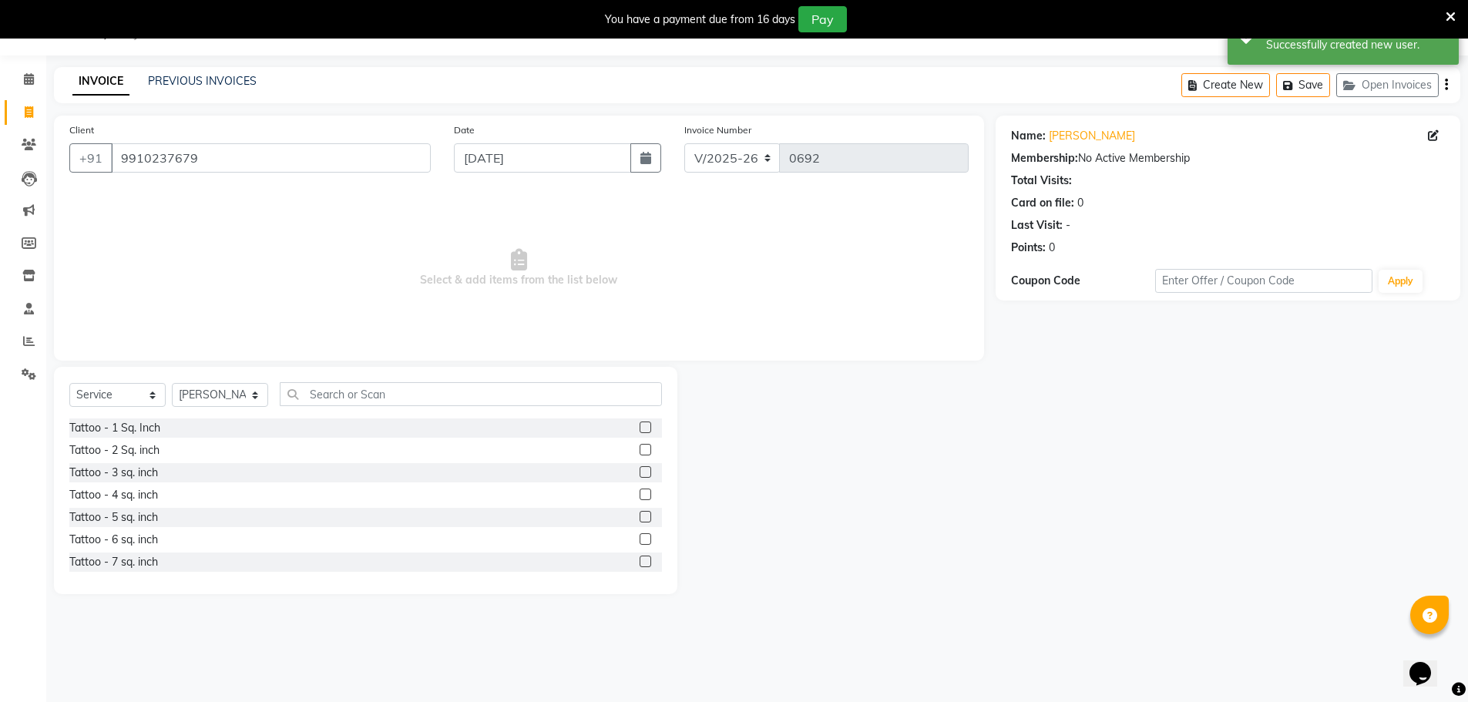
click at [639, 520] on label at bounding box center [645, 517] width 12 height 12
click at [639, 520] on input "checkbox" at bounding box center [644, 517] width 10 height 10
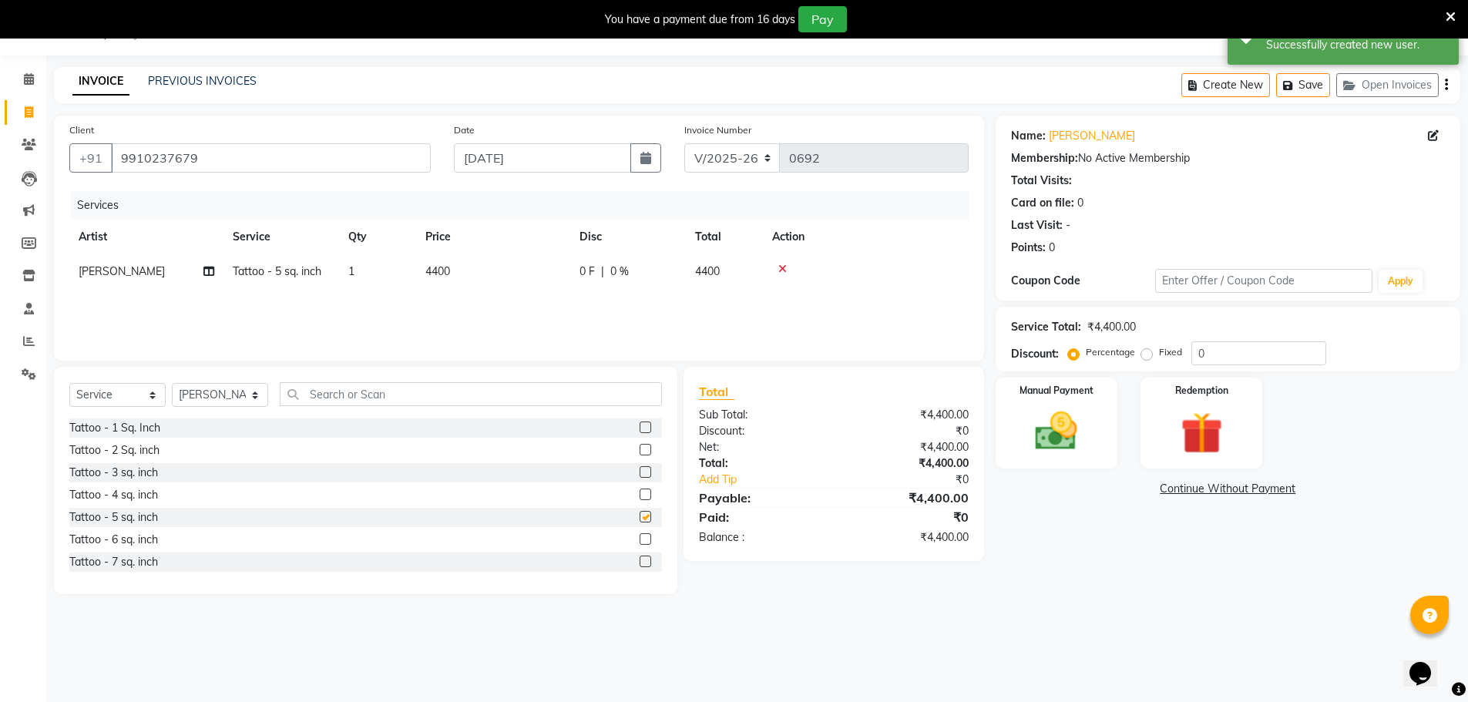
checkbox input "false"
click at [515, 270] on td "4400" at bounding box center [493, 271] width 154 height 35
select select "58253"
drag, startPoint x: 515, startPoint y: 270, endPoint x: 522, endPoint y: 277, distance: 9.8
click at [522, 277] on input "4400" at bounding box center [566, 275] width 136 height 24
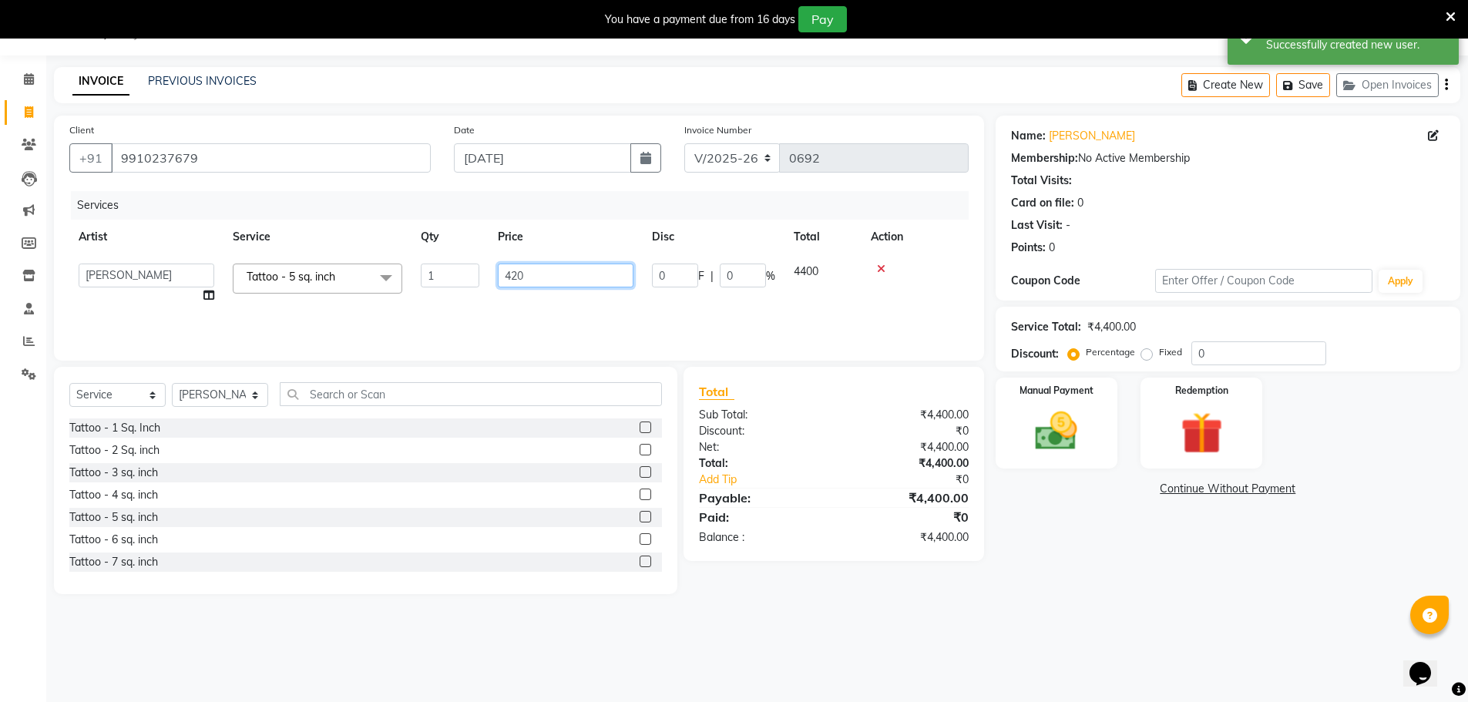
type input "4200"
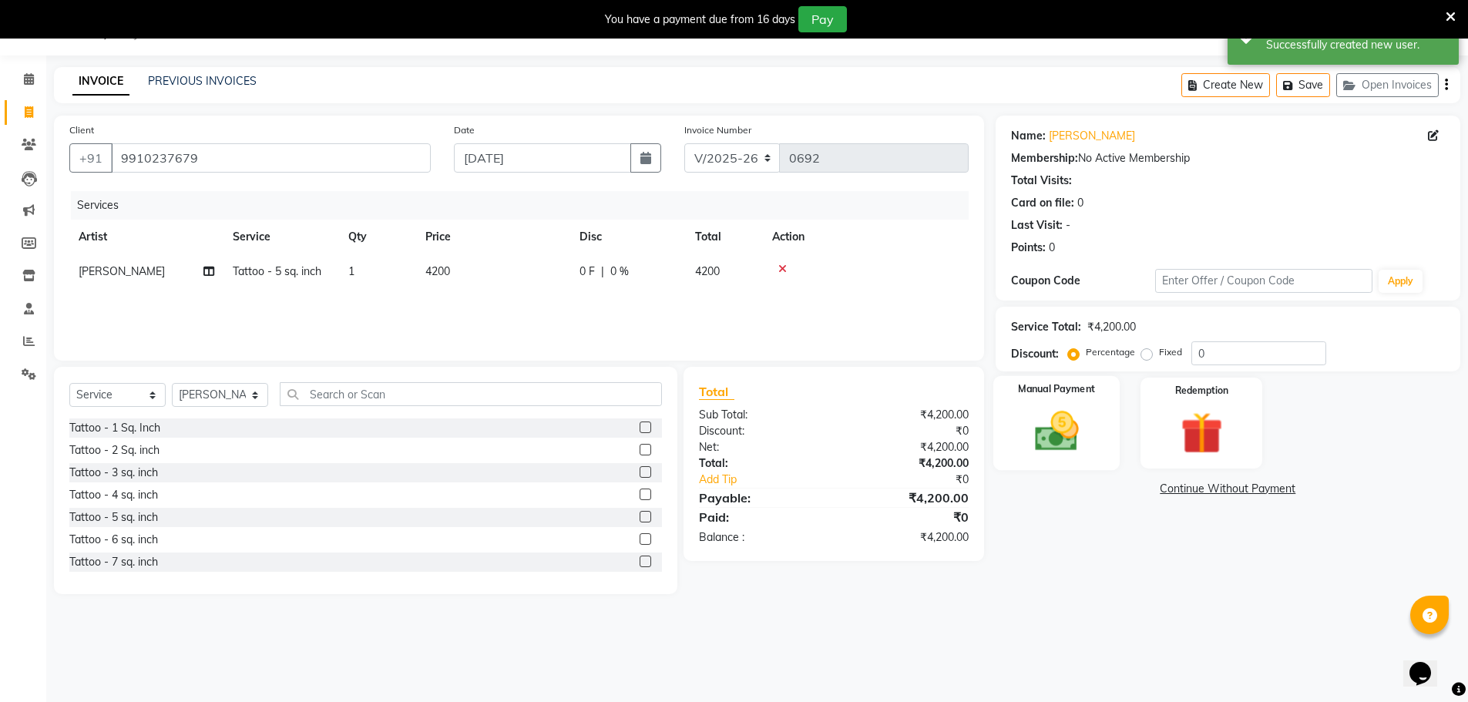
click at [1040, 437] on img at bounding box center [1056, 431] width 71 height 50
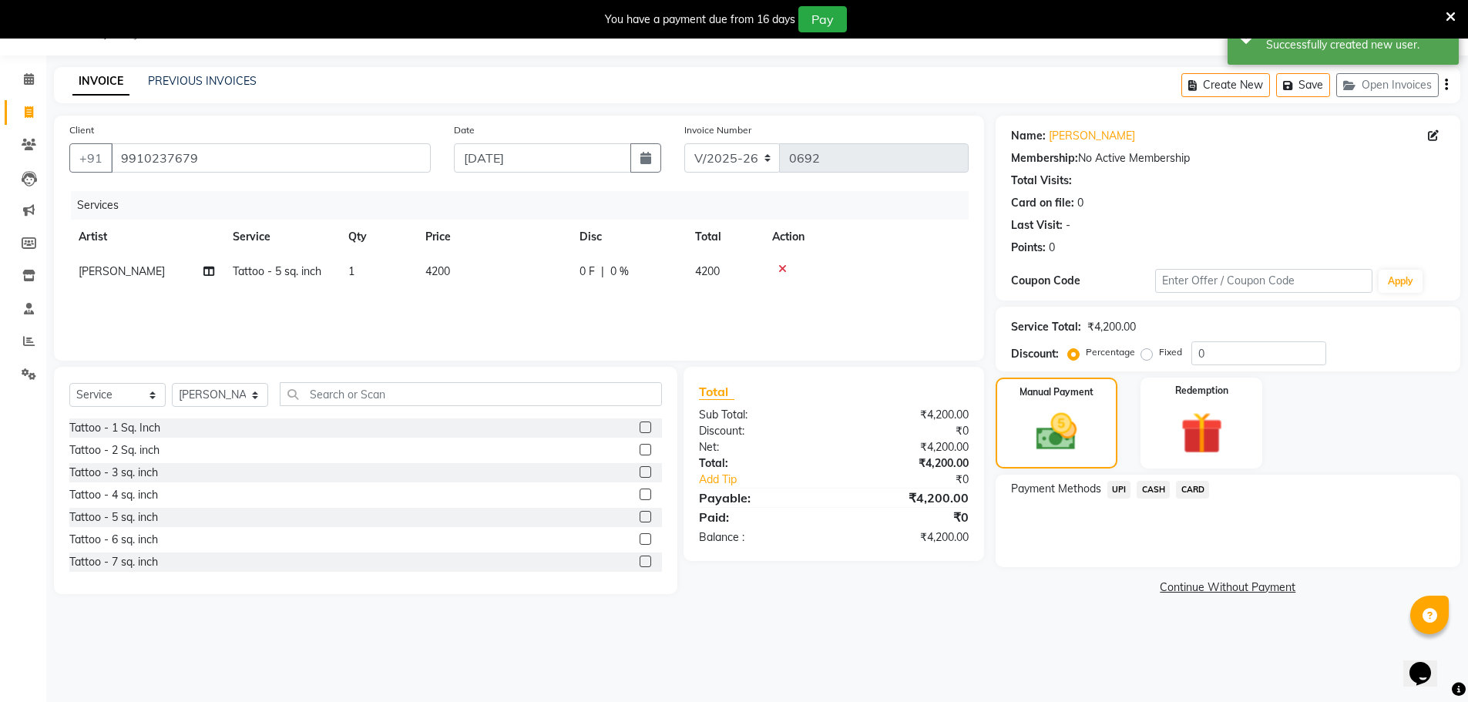
click at [1123, 496] on span "UPI" at bounding box center [1119, 490] width 24 height 18
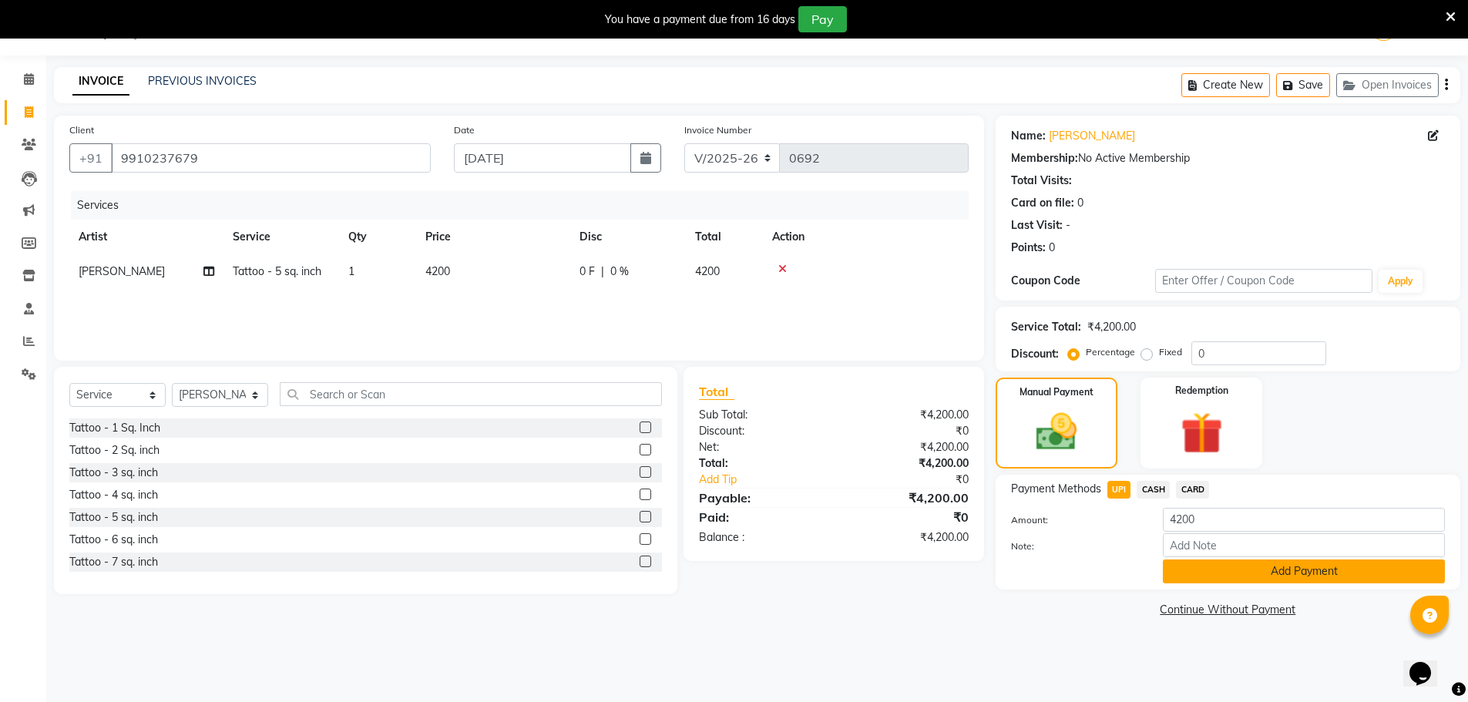
click at [1247, 569] on button "Add Payment" at bounding box center [1304, 571] width 282 height 24
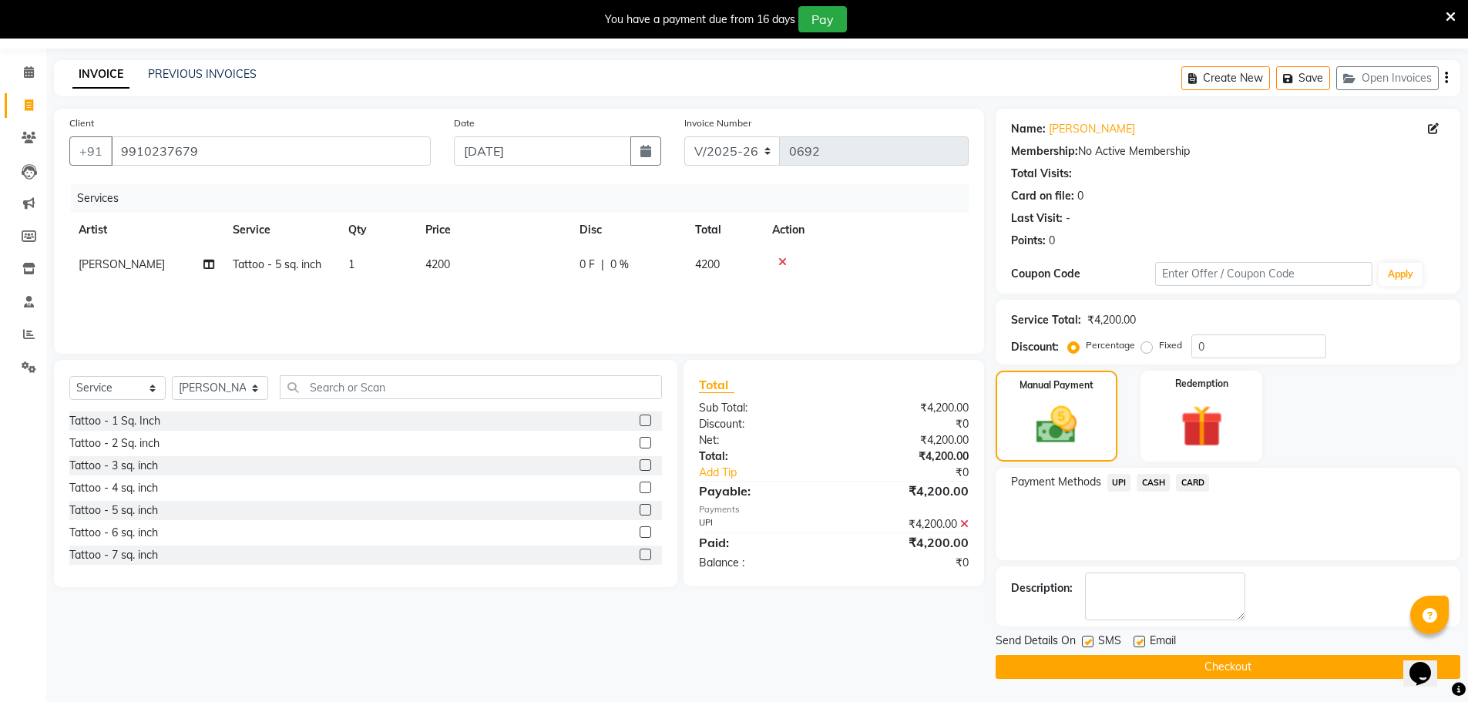
click at [1240, 665] on button "Checkout" at bounding box center [1227, 667] width 465 height 24
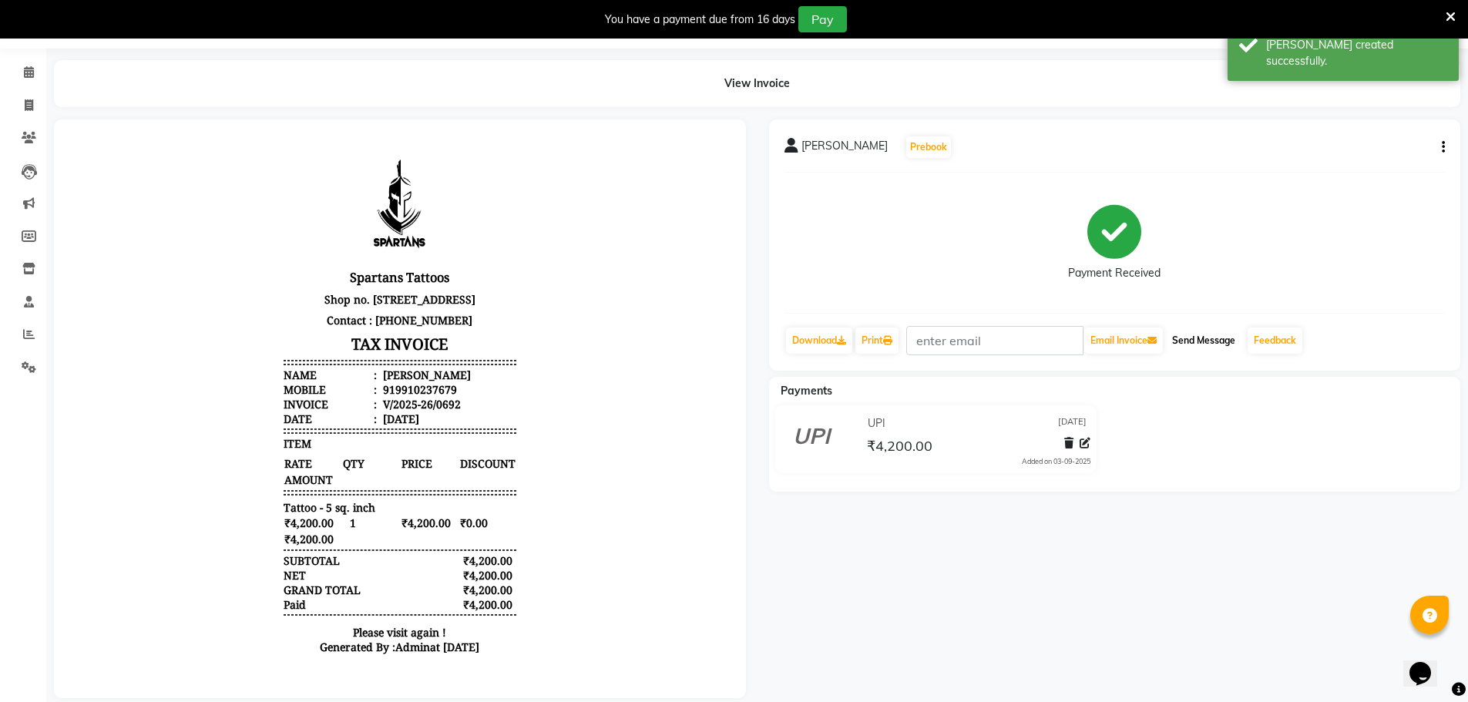
click at [1199, 340] on button "Send Message" at bounding box center [1203, 340] width 75 height 26
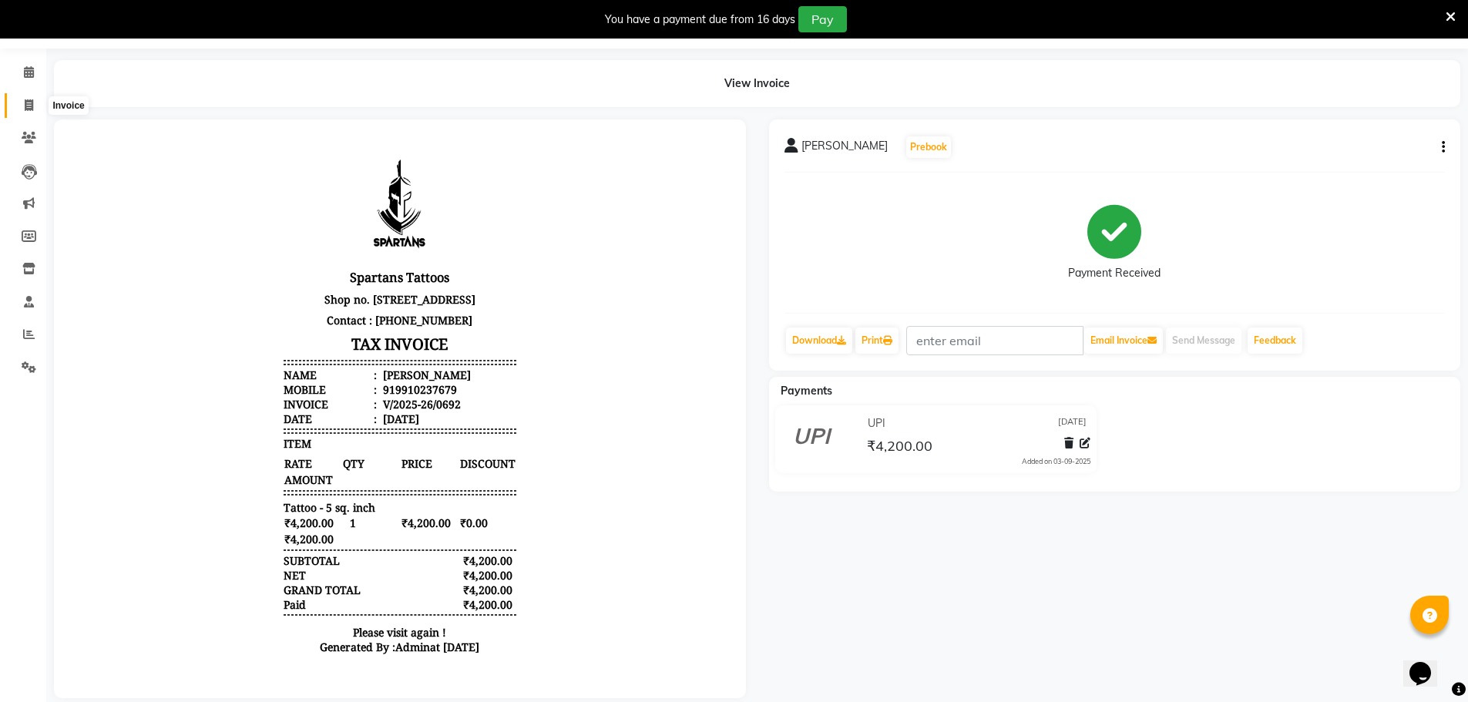
click at [32, 107] on icon at bounding box center [29, 105] width 8 height 12
select select "6556"
select select "service"
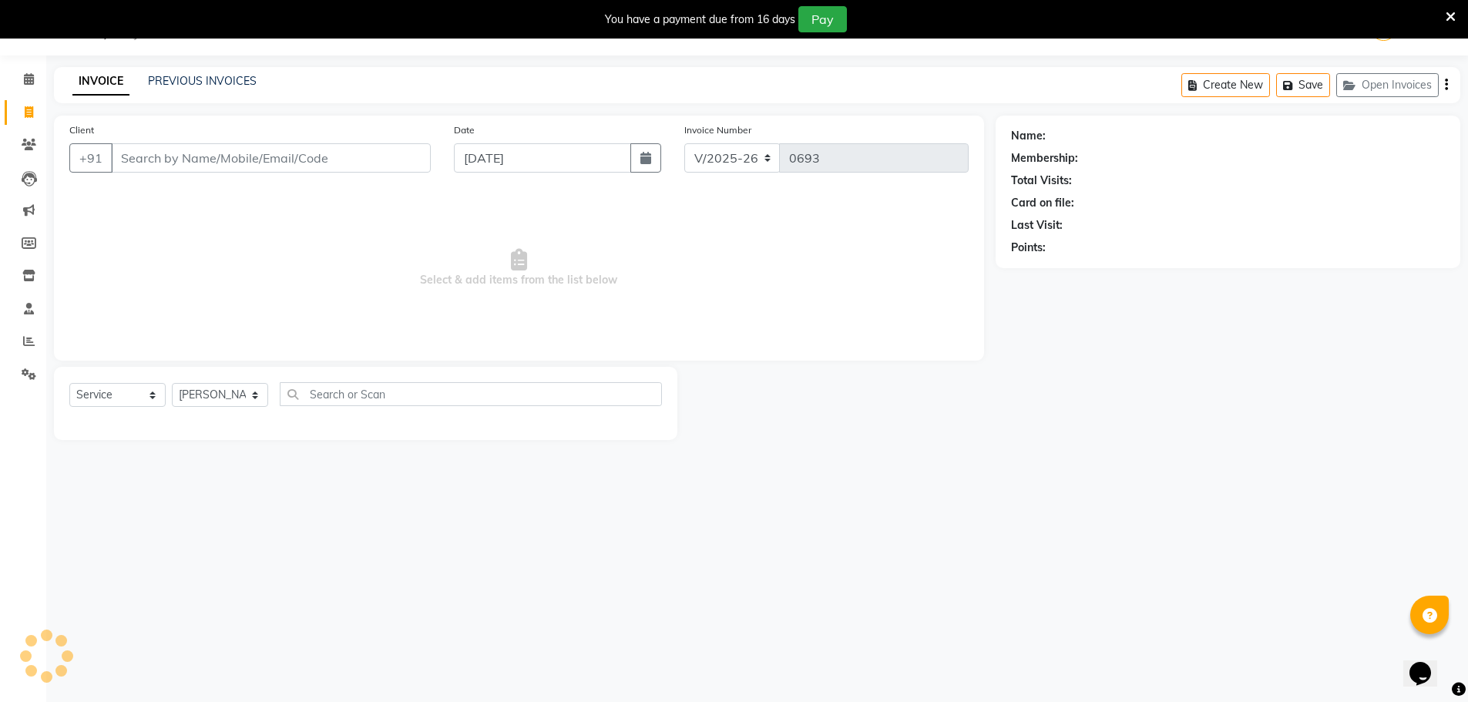
scroll to position [39, 0]
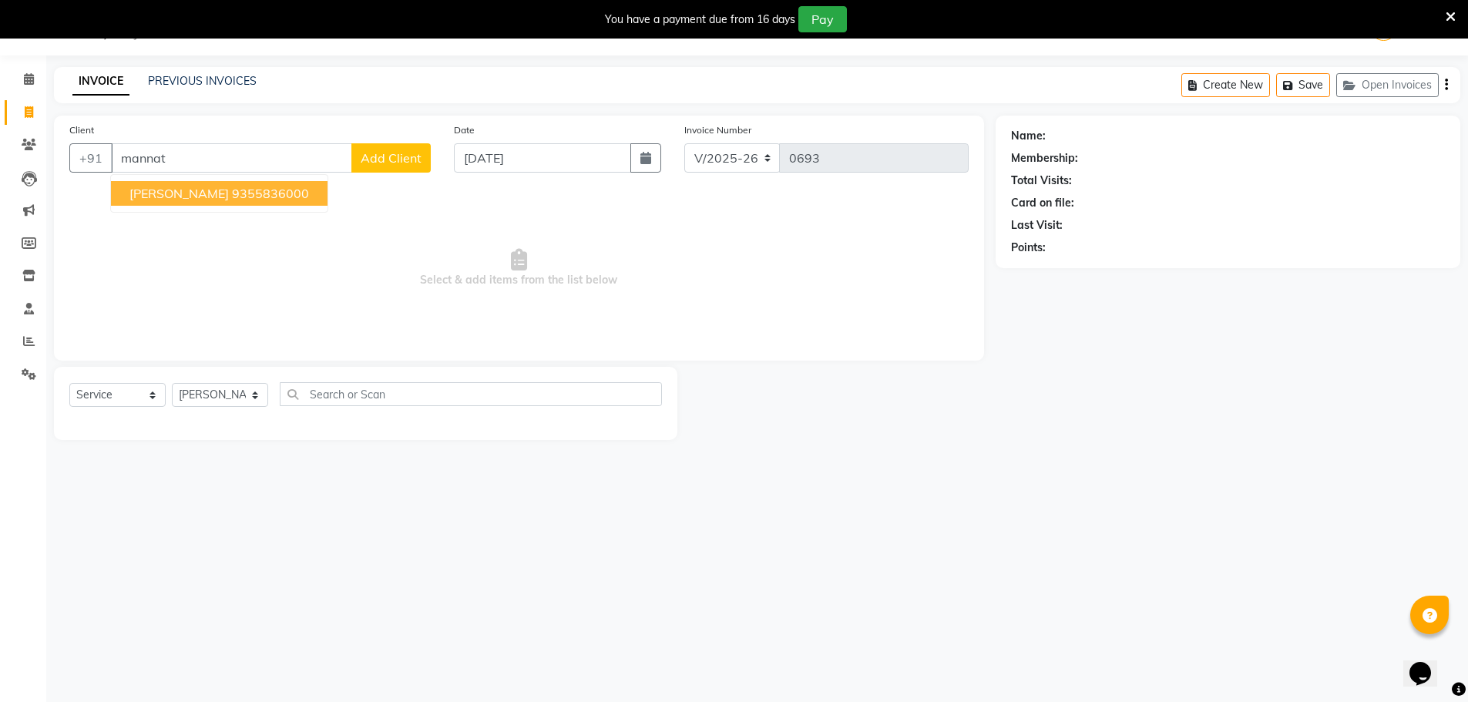
click at [294, 200] on ngb-highlight "9355836000" at bounding box center [270, 193] width 77 height 15
type input "9355836000"
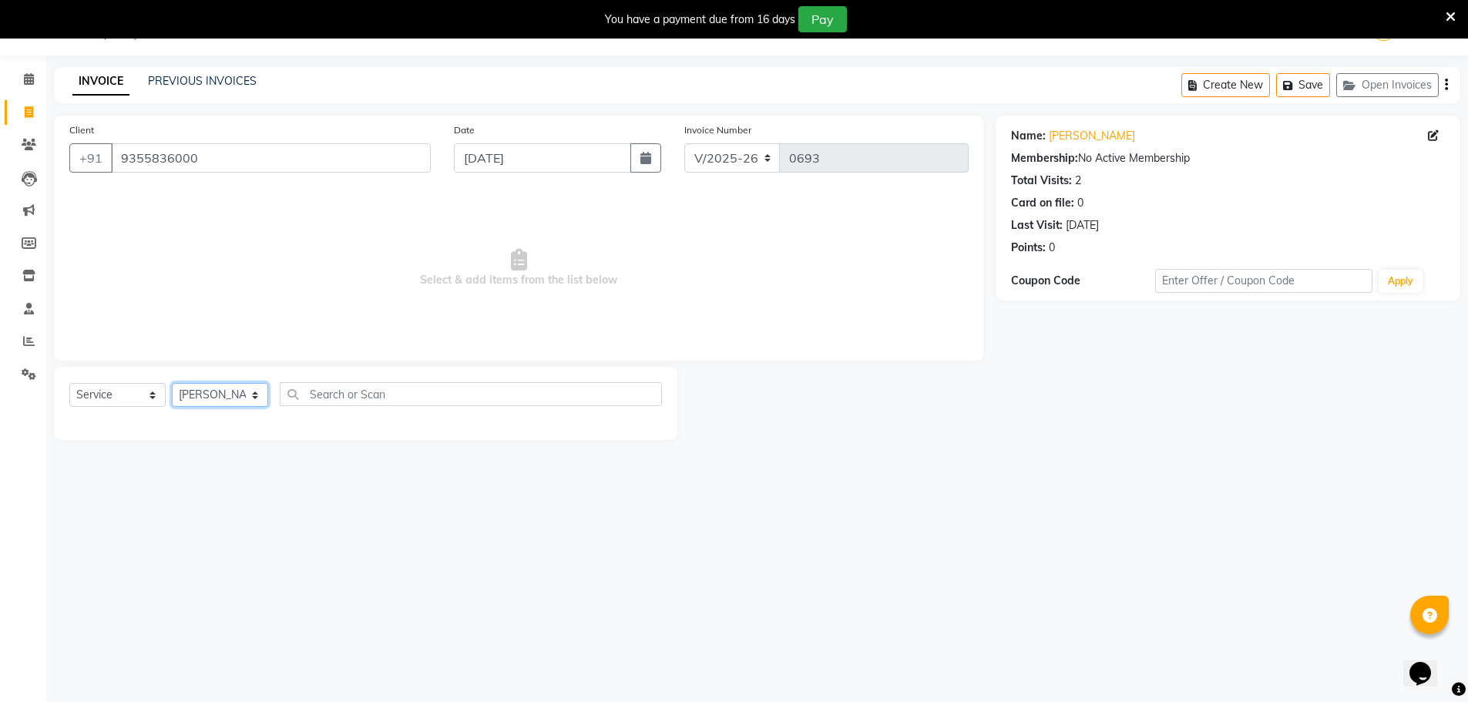
click at [230, 393] on select "[PERSON_NAME] [PERSON_NAME] [PERSON_NAME]" at bounding box center [220, 395] width 96 height 24
select select "58256"
click at [172, 383] on select "[PERSON_NAME] [PERSON_NAME] [PERSON_NAME]" at bounding box center [220, 395] width 96 height 24
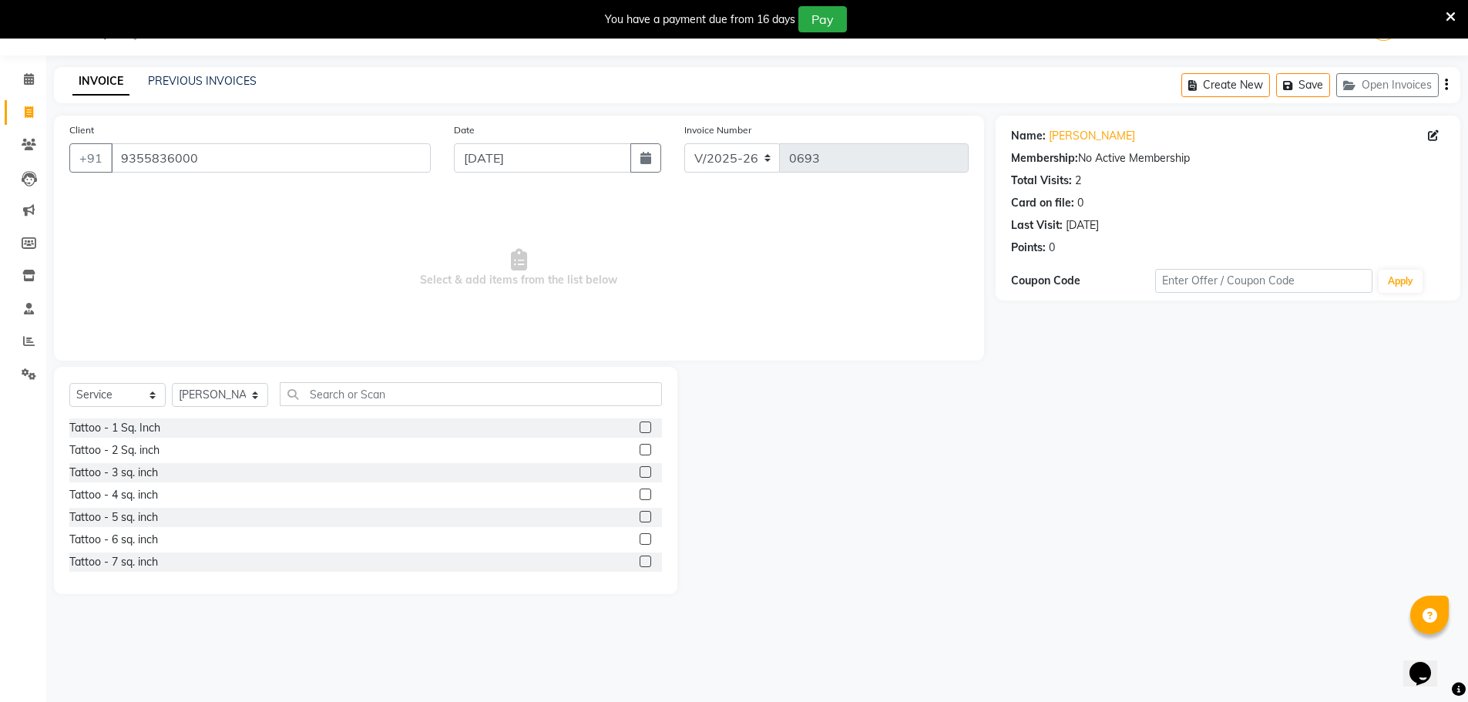
click at [639, 516] on label at bounding box center [645, 517] width 12 height 12
click at [639, 516] on input "checkbox" at bounding box center [644, 517] width 10 height 10
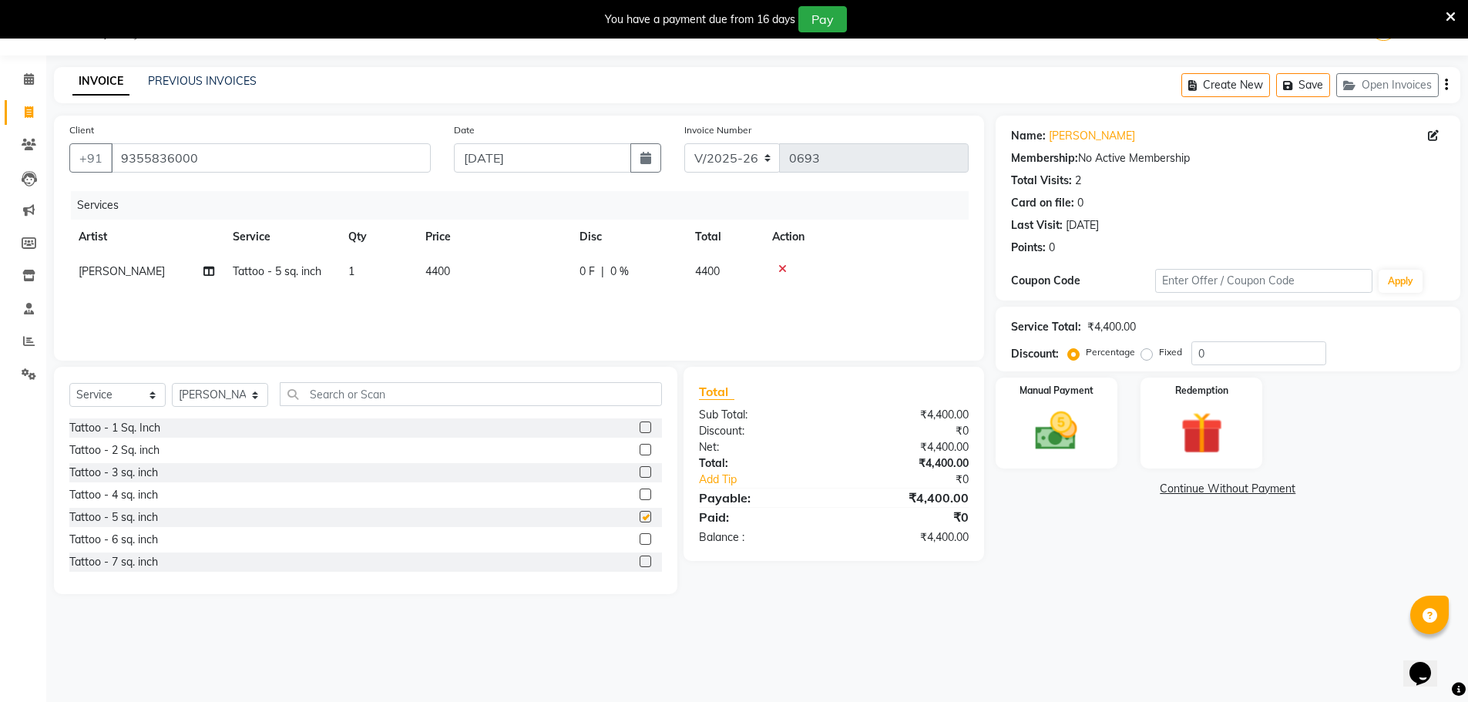
checkbox input "false"
click at [552, 272] on td "4400" at bounding box center [493, 271] width 154 height 35
drag, startPoint x: 552, startPoint y: 272, endPoint x: 471, endPoint y: 278, distance: 80.4
click at [471, 278] on tr "[PERSON_NAME] [PERSON_NAME] Tarun Tattoo - 5 sq. inch x Tattoo - 1 Sq. Inch Tat…" at bounding box center [518, 283] width 899 height 59
type input "4000"
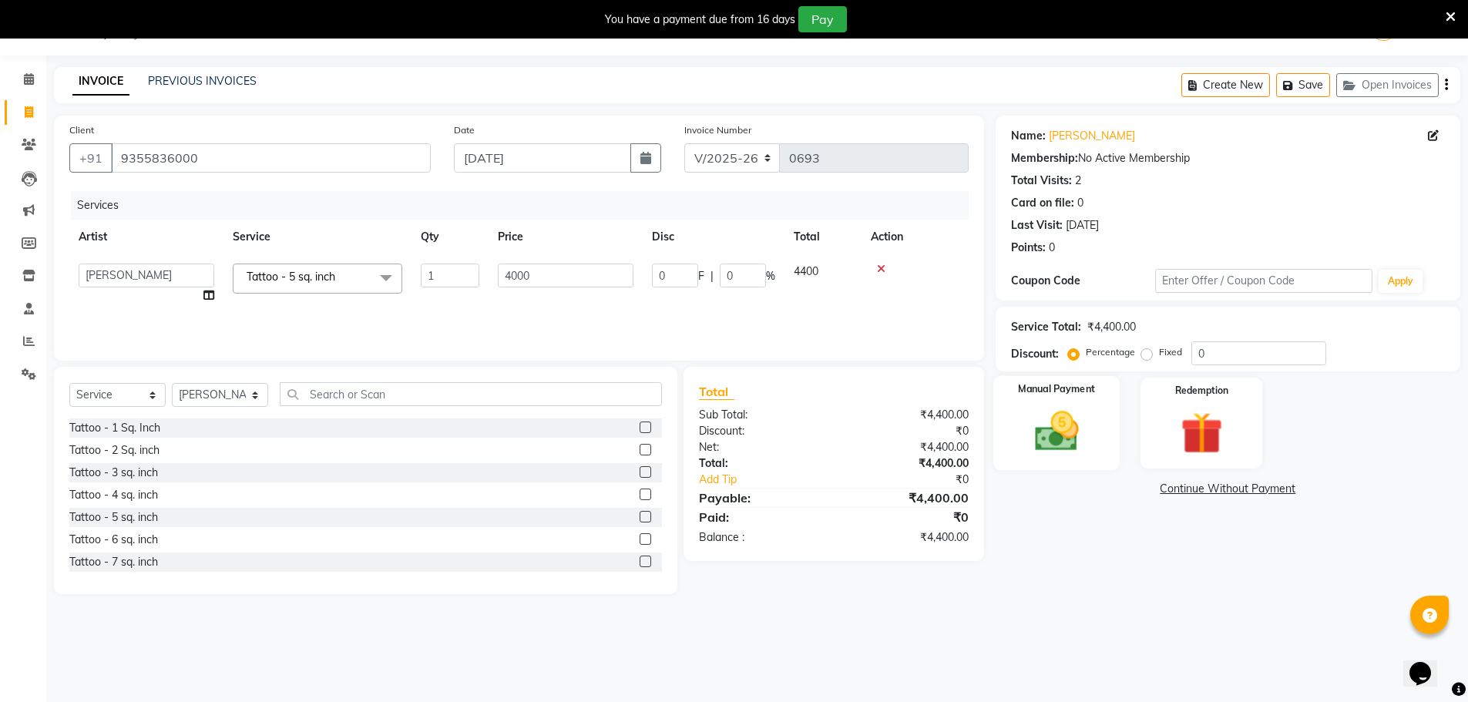
click at [1099, 408] on div "Manual Payment" at bounding box center [1055, 423] width 127 height 95
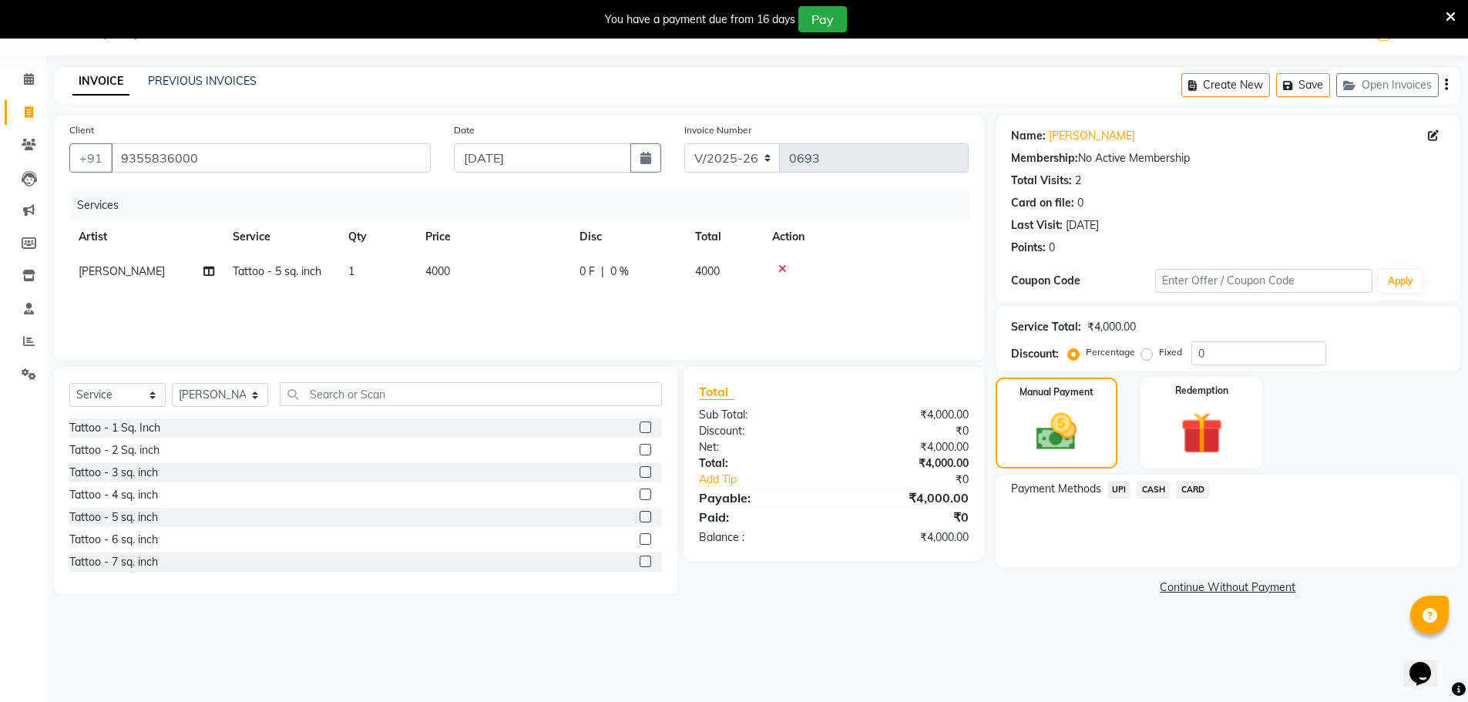
click at [1112, 486] on span "UPI" at bounding box center [1119, 490] width 24 height 18
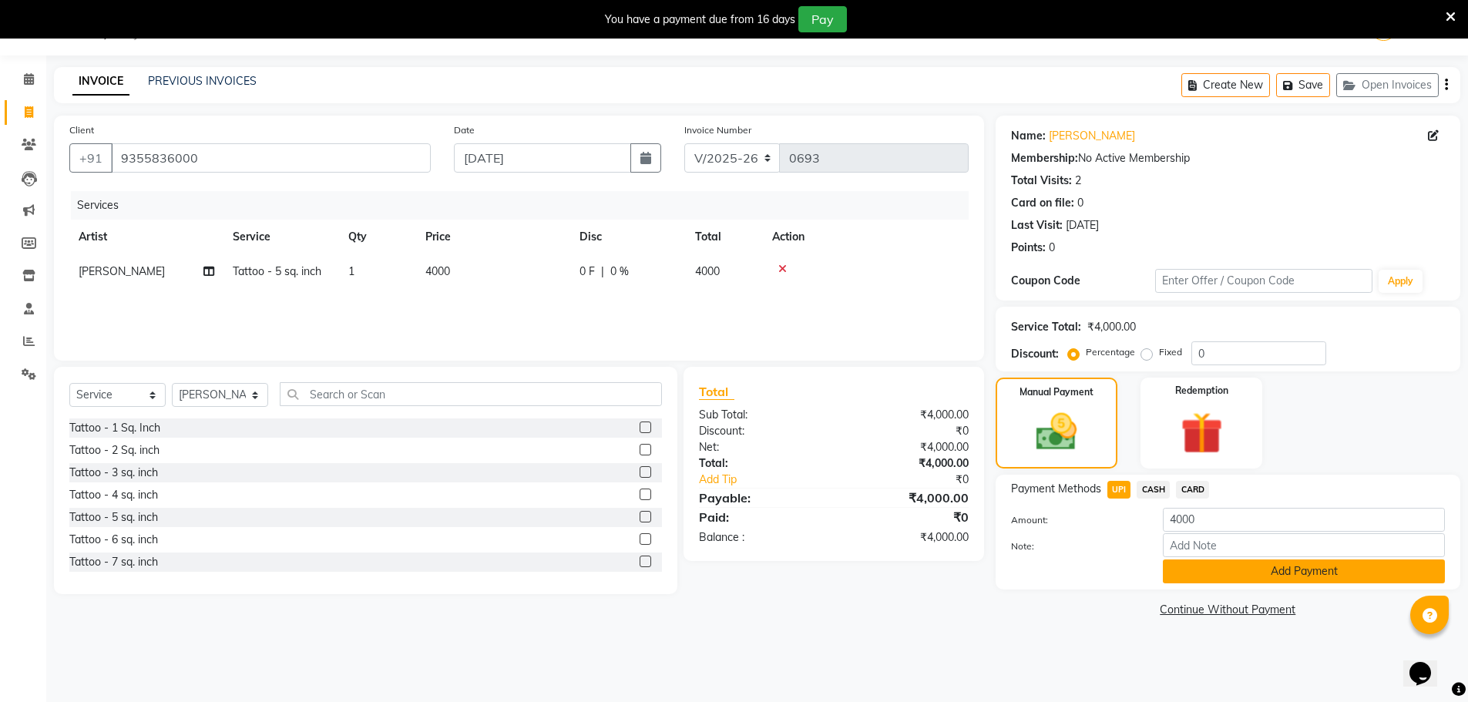
click at [1238, 570] on button "Add Payment" at bounding box center [1304, 571] width 282 height 24
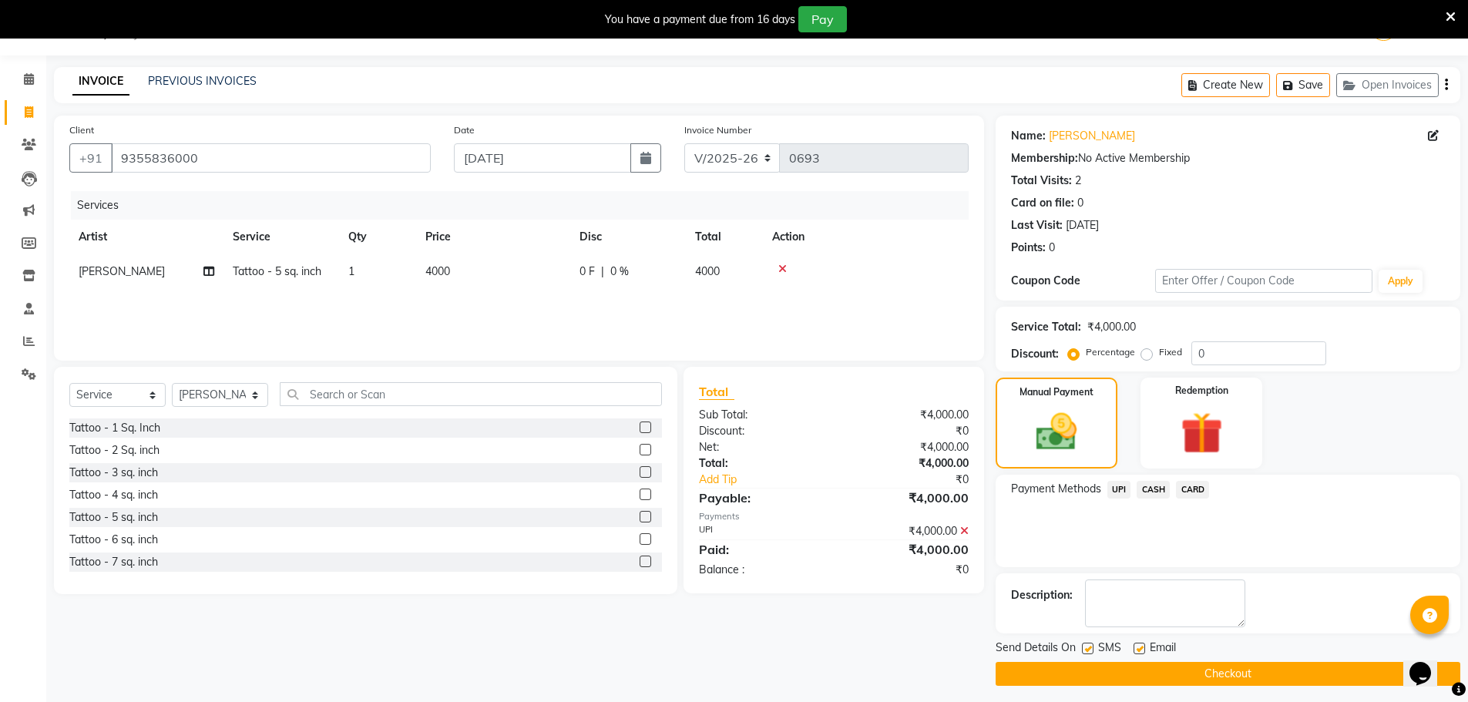
click at [1273, 674] on button "Checkout" at bounding box center [1227, 674] width 465 height 24
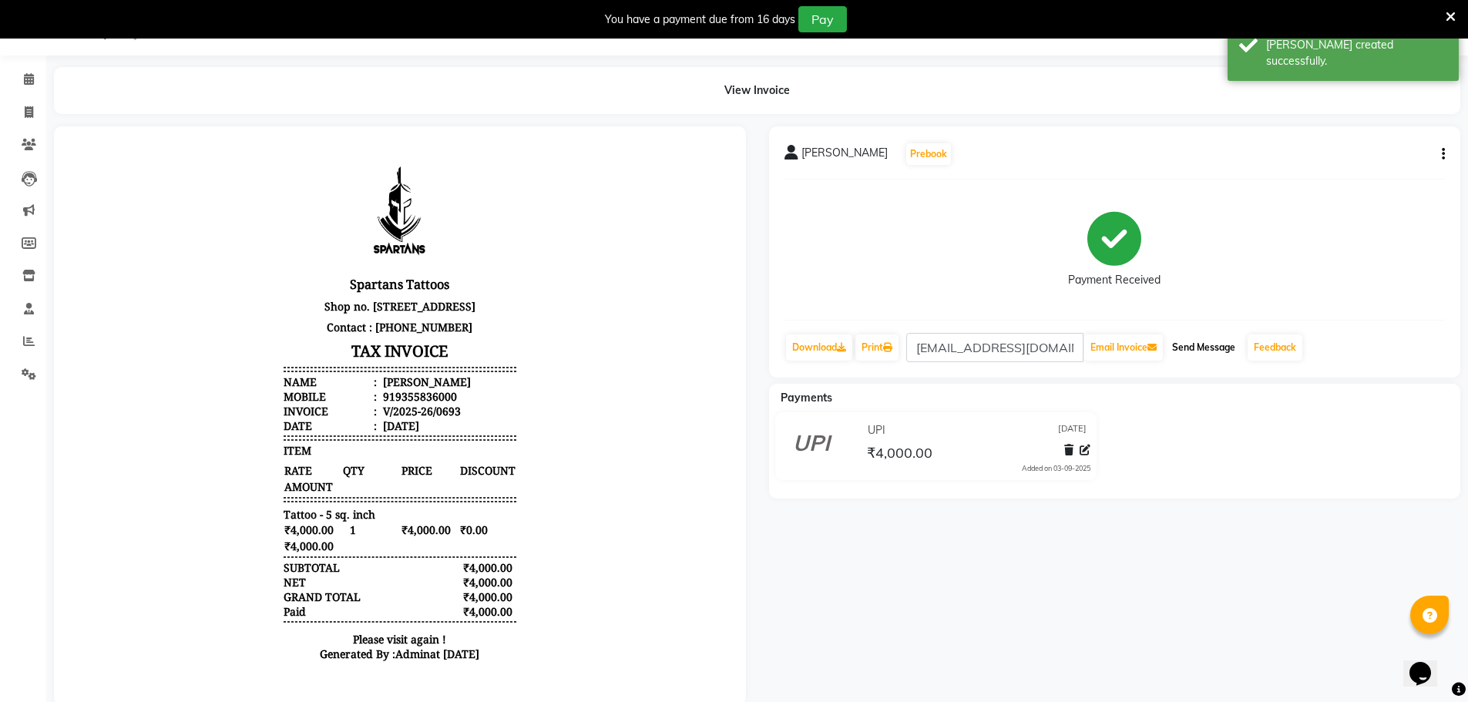
click at [1210, 341] on button "Send Message" at bounding box center [1203, 347] width 75 height 26
